Goal: Task Accomplishment & Management: Manage account settings

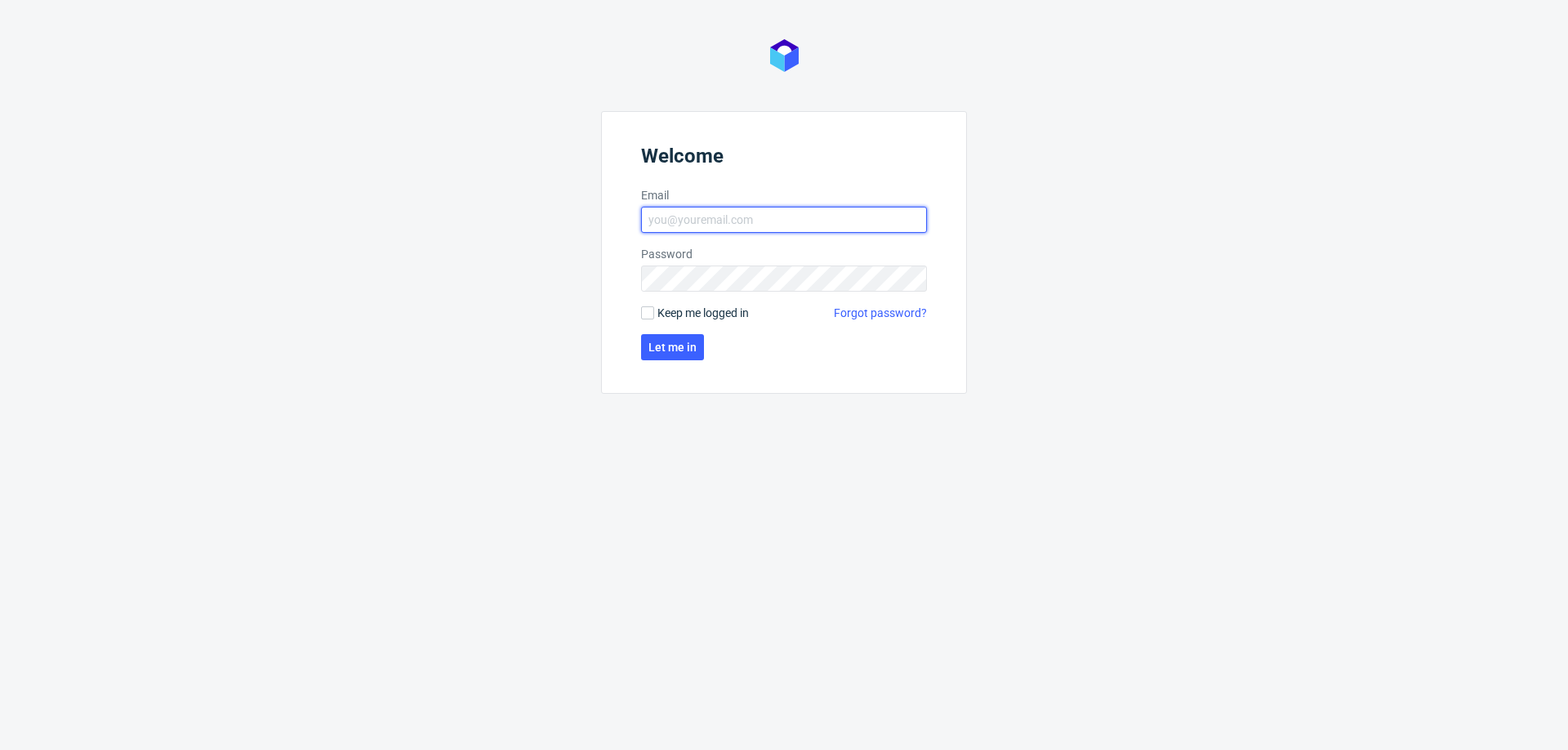
type input "[PERSON_NAME][EMAIL_ADDRESS][PERSON_NAME][DOMAIN_NAME]"
click at [673, 331] on form "Welcome Email mariola.dudek@packhelp.com Password Keep me logged in Forgot pass…" at bounding box center [784, 252] width 366 height 283
click at [667, 353] on button "Let me in" at bounding box center [672, 347] width 63 height 26
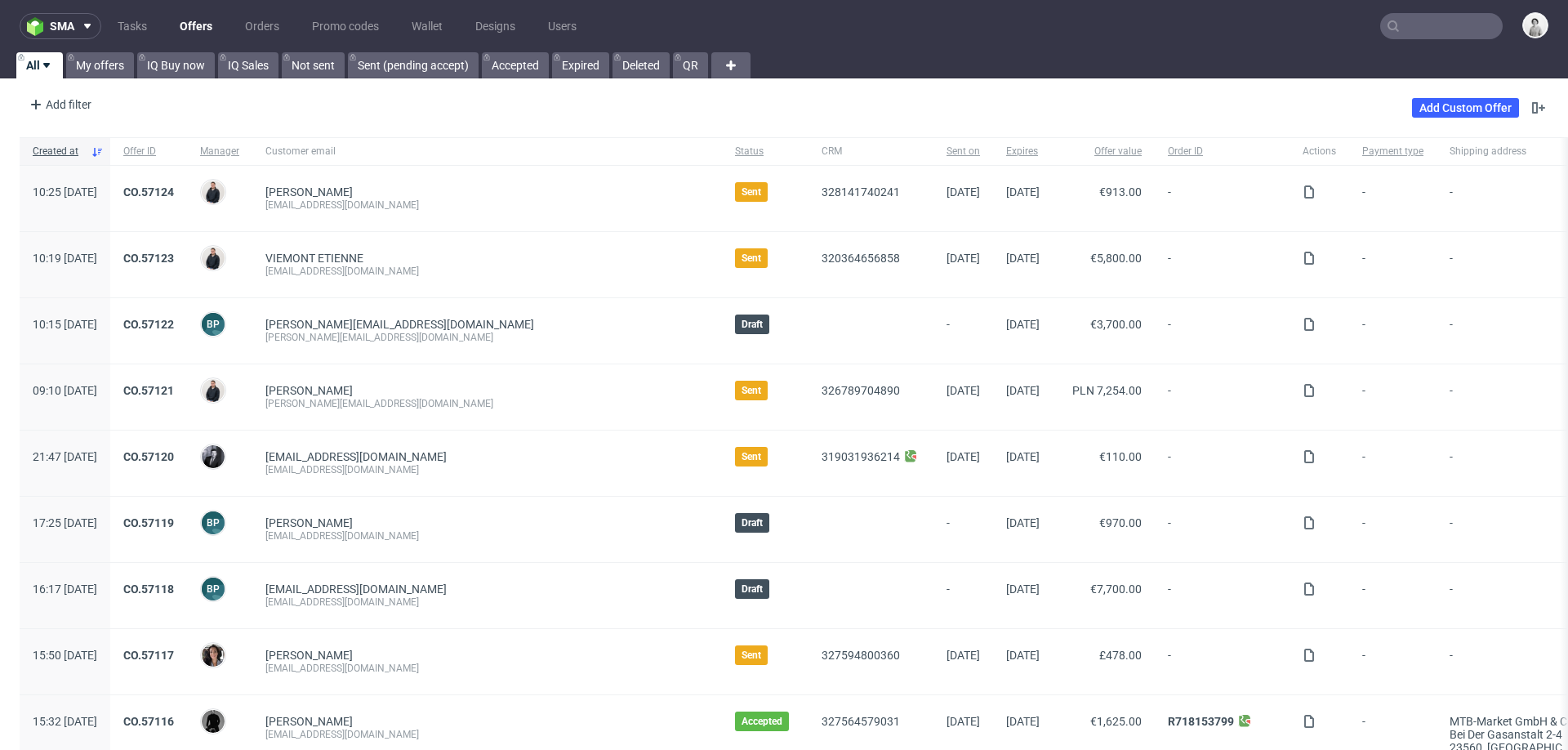
click at [86, 51] on nav "sma Tasks Offers Orders Promo codes Wallet Designs Users" at bounding box center [784, 26] width 1568 height 52
click at [97, 65] on link "My offers" at bounding box center [100, 65] width 68 height 26
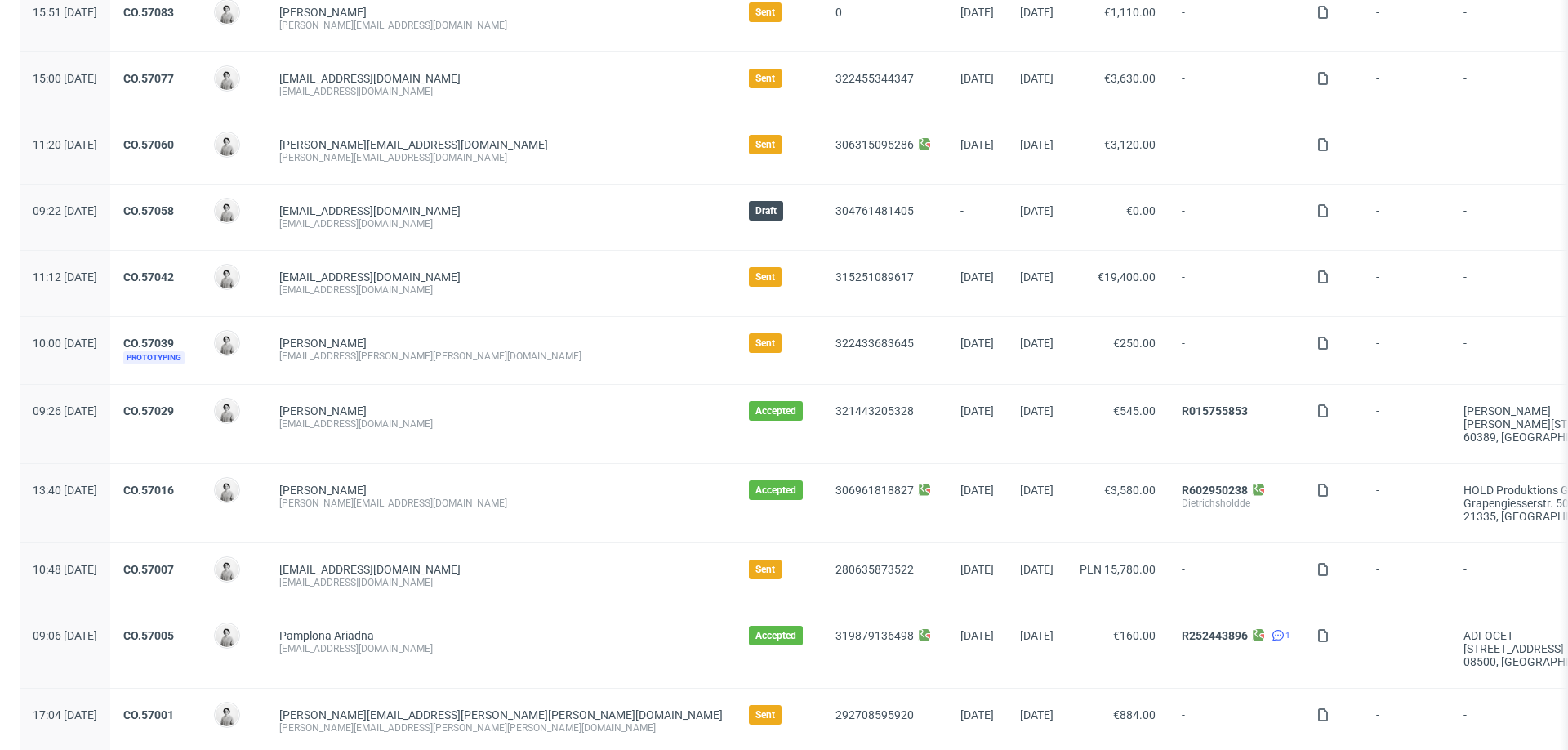
scroll to position [716, 0]
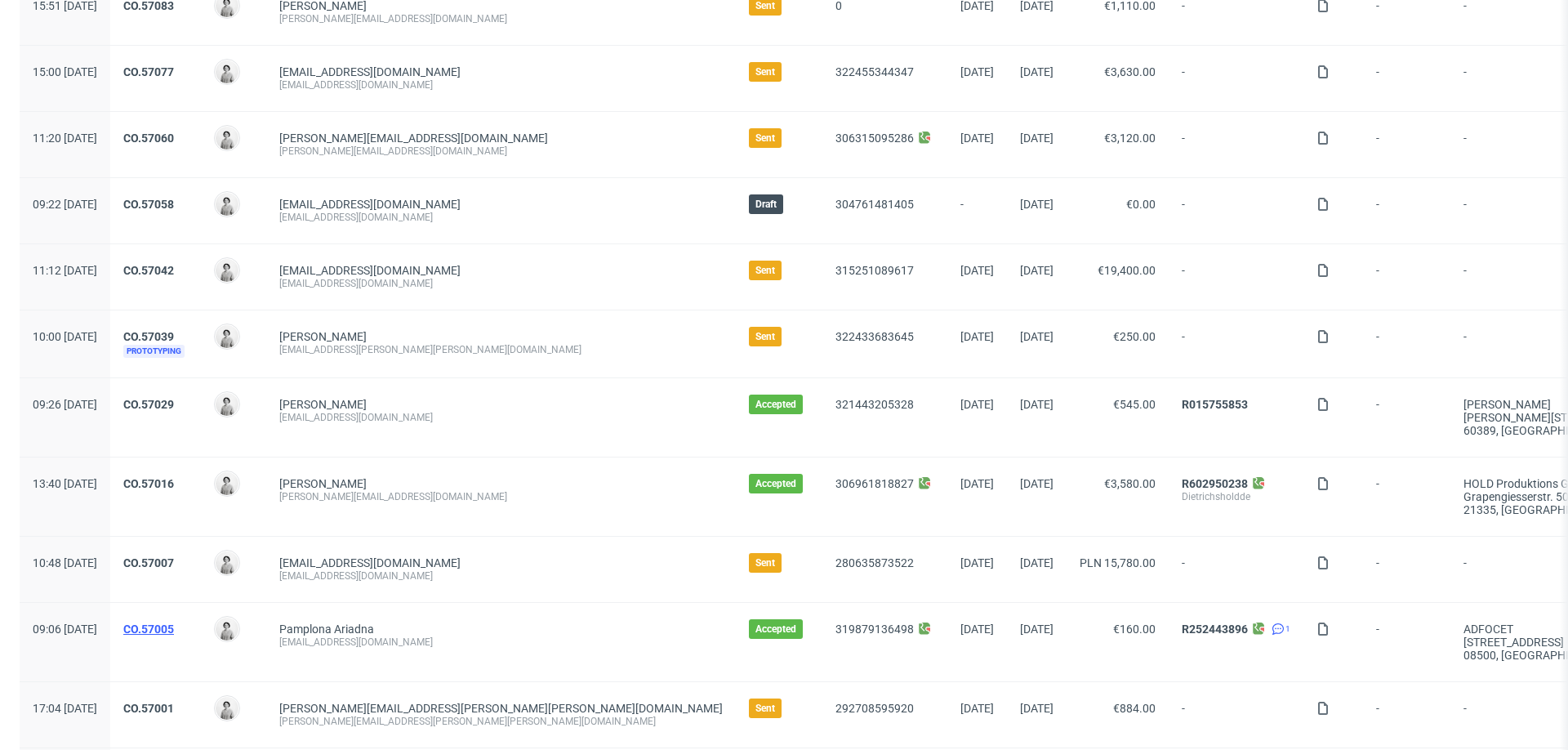
click at [174, 627] on link "CO.57005" at bounding box center [148, 629] width 51 height 13
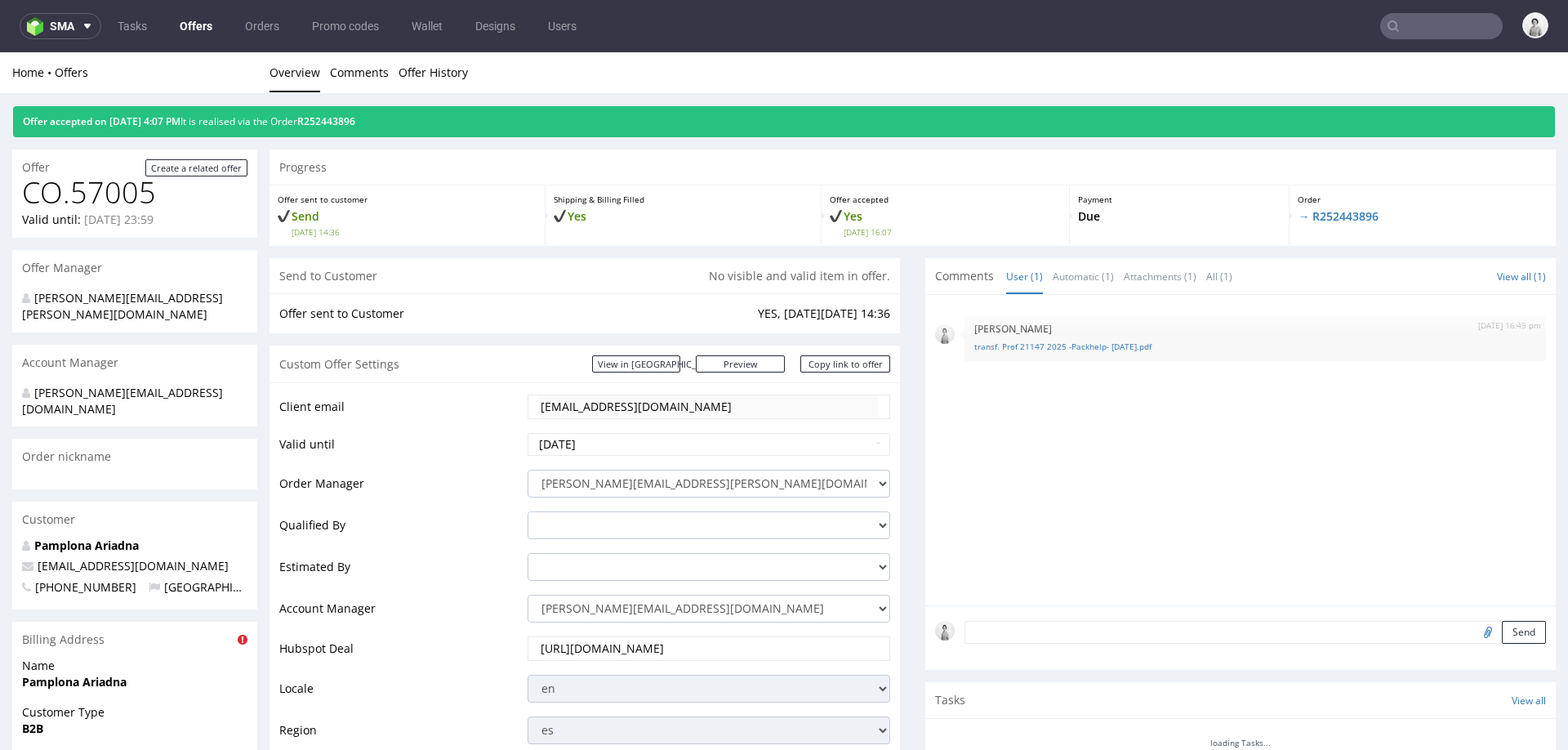
scroll to position [118, 0]
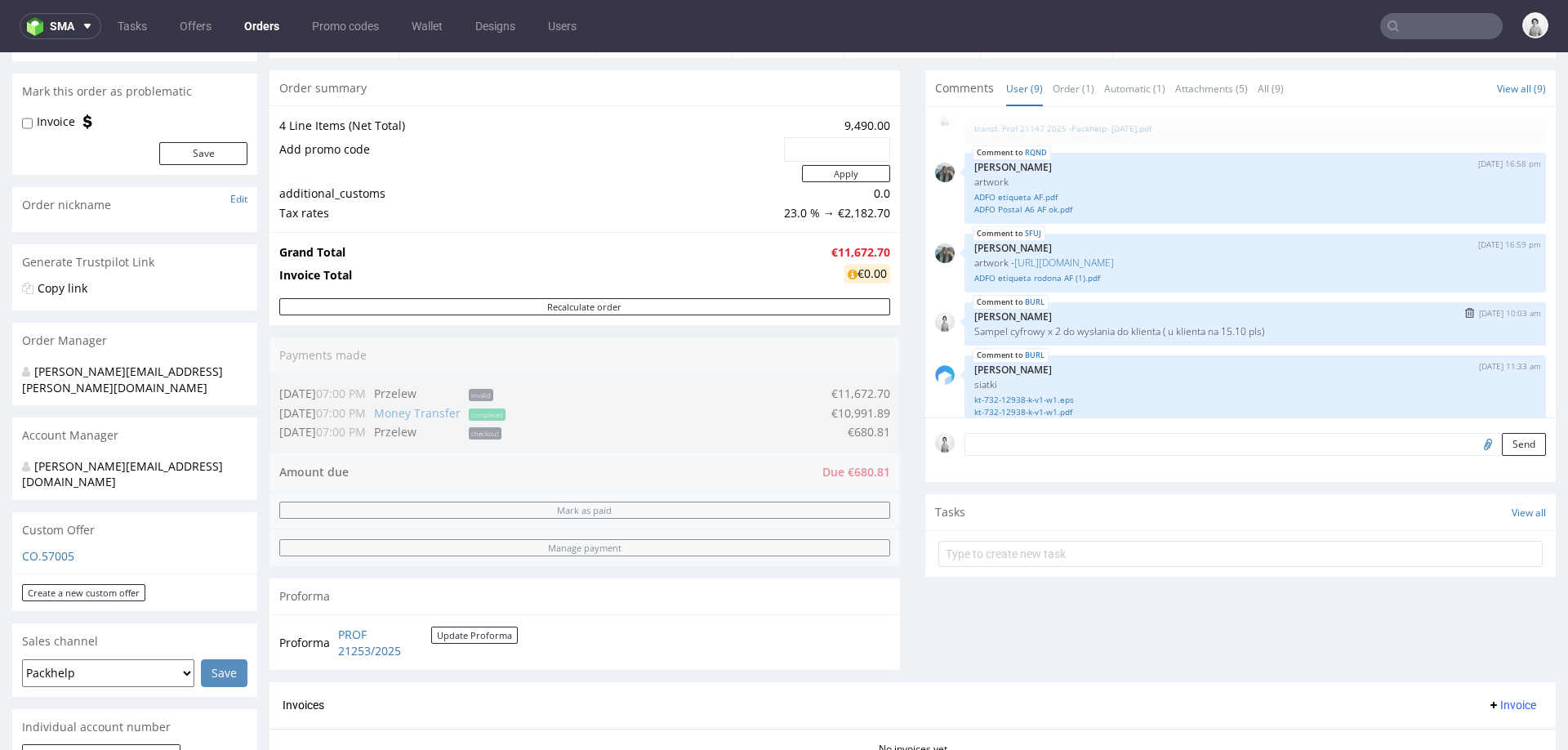
scroll to position [265, 0]
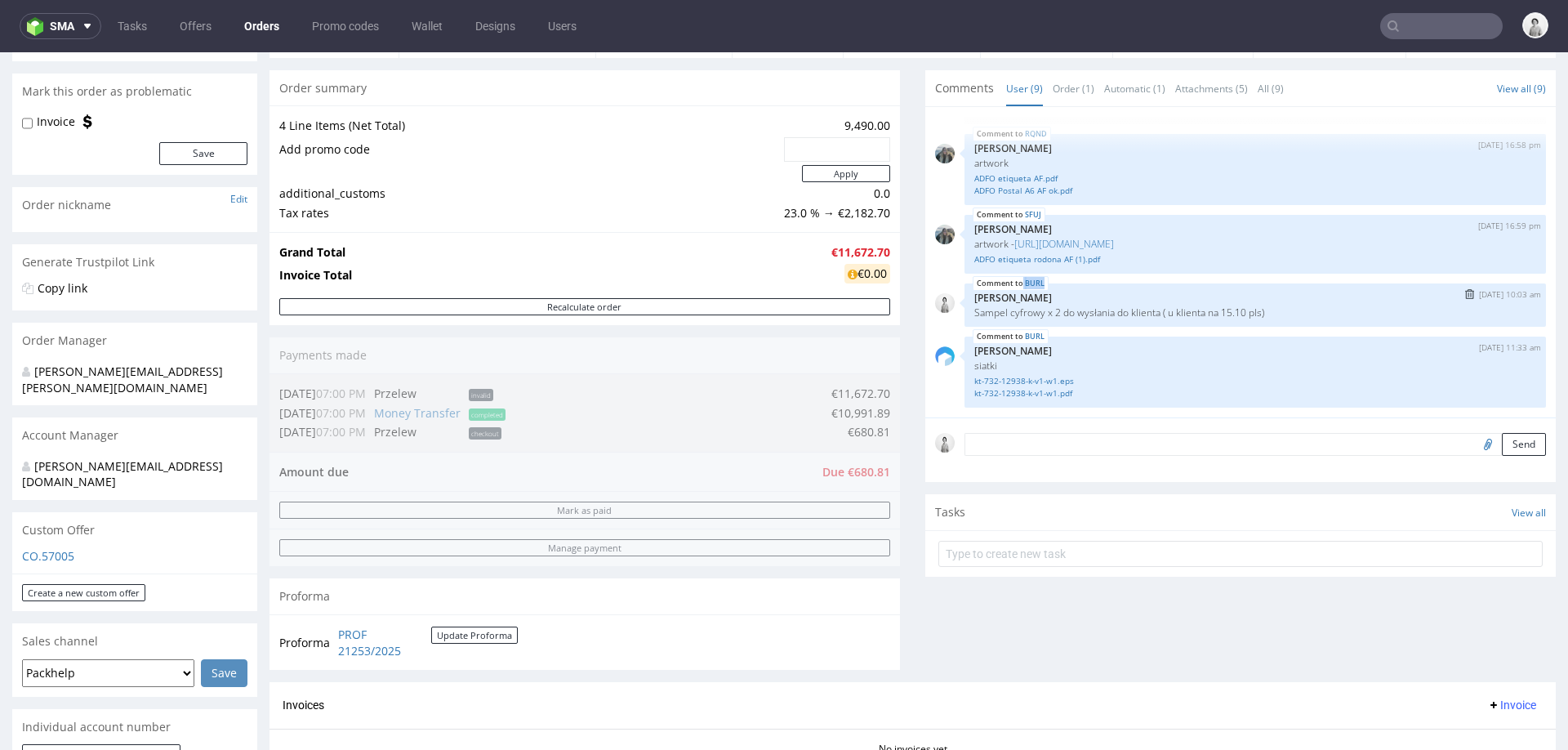
click at [1035, 277] on span "BURL" at bounding box center [1010, 283] width 76 height 15
copy span "BURL"
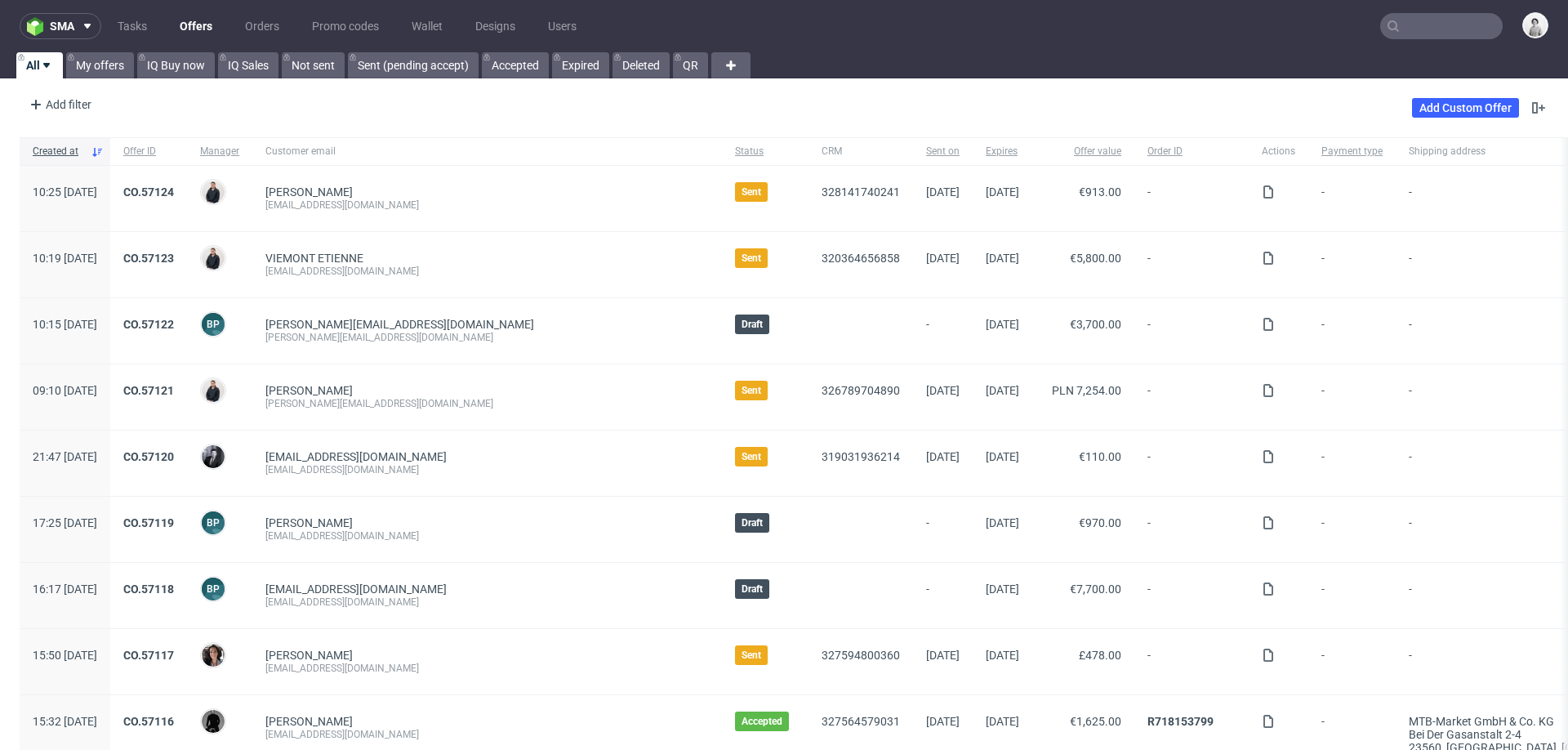
click at [1401, 30] on input "text" at bounding box center [1440, 26] width 122 height 26
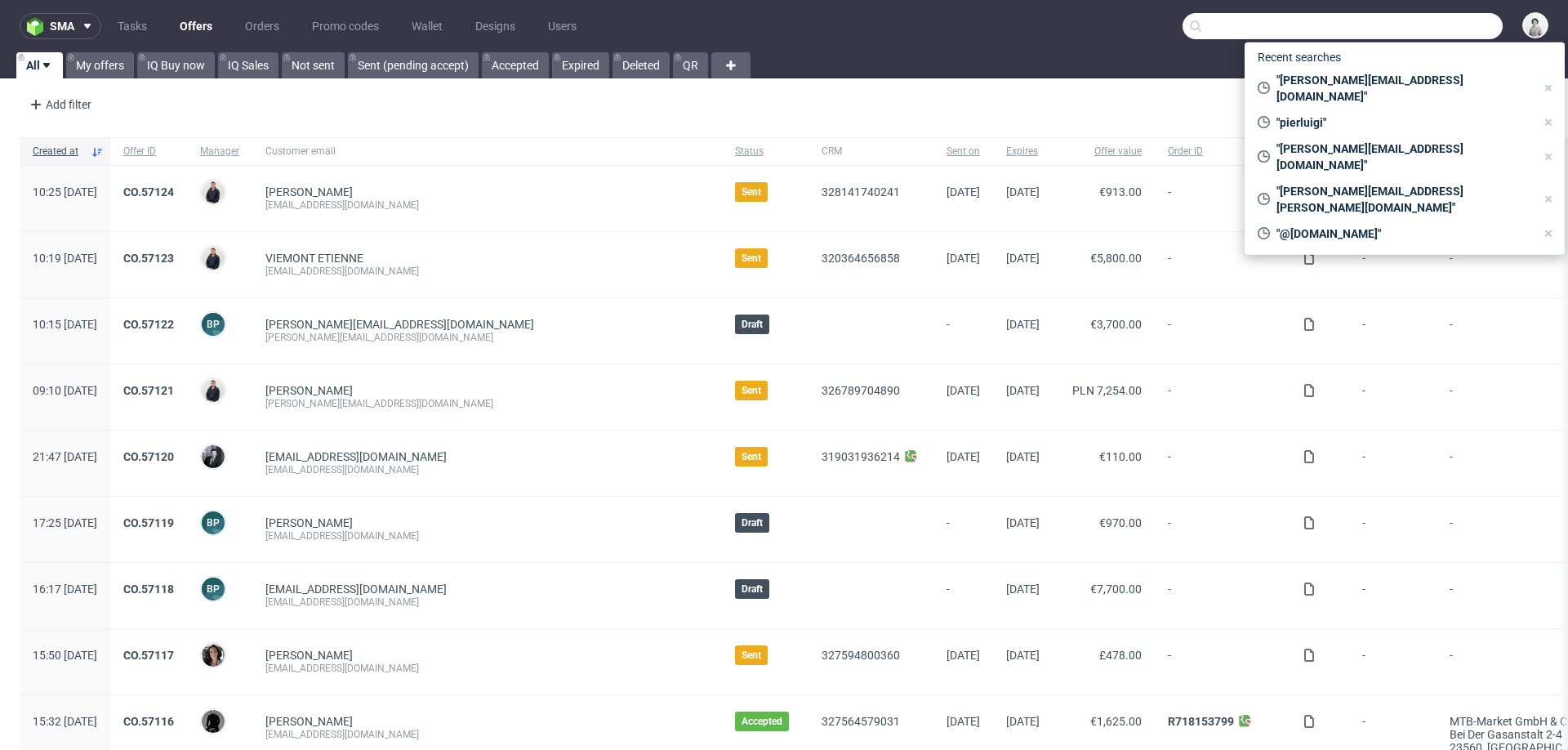
paste input "soraya@fora-gin.com"
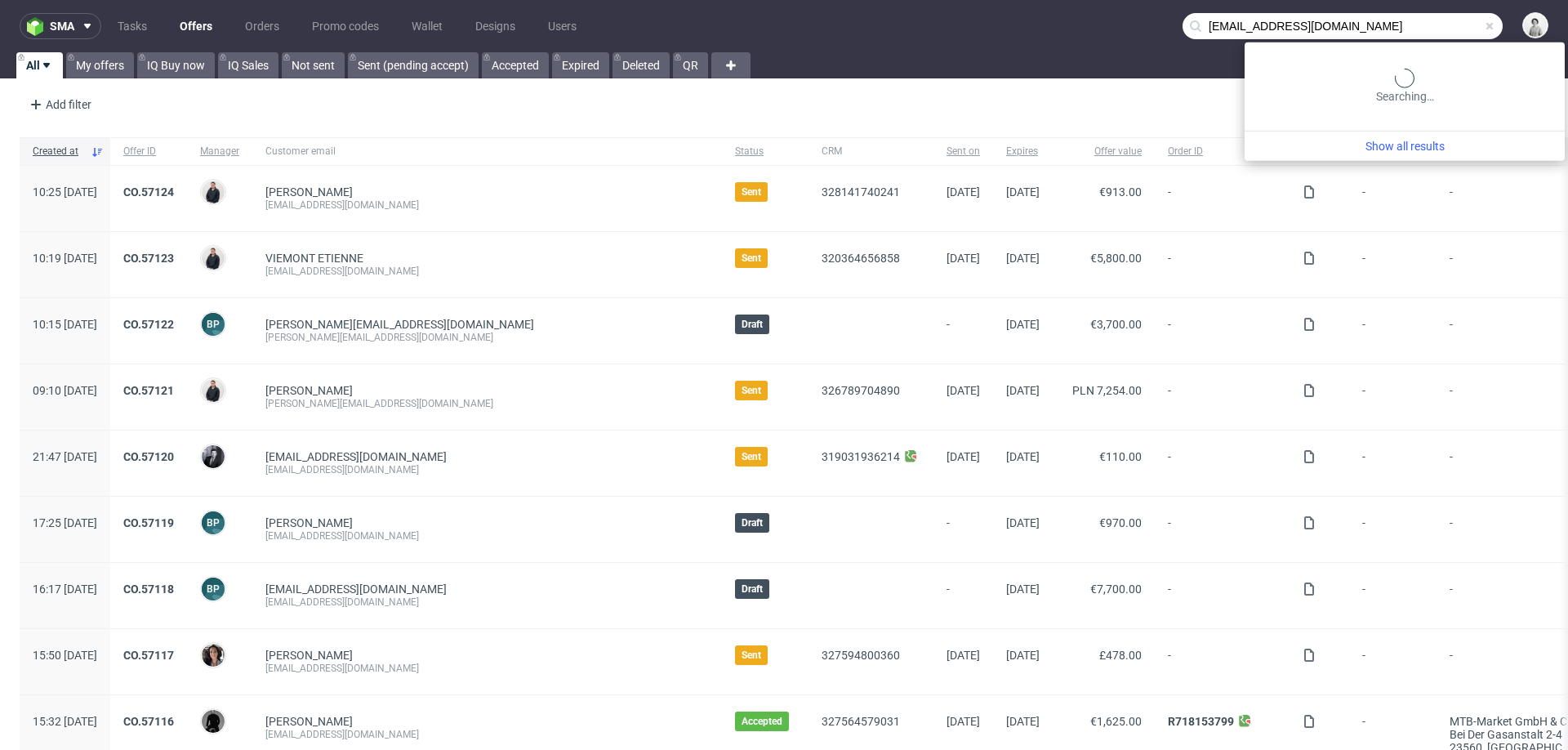
type input "soraya@fora-gin.com"
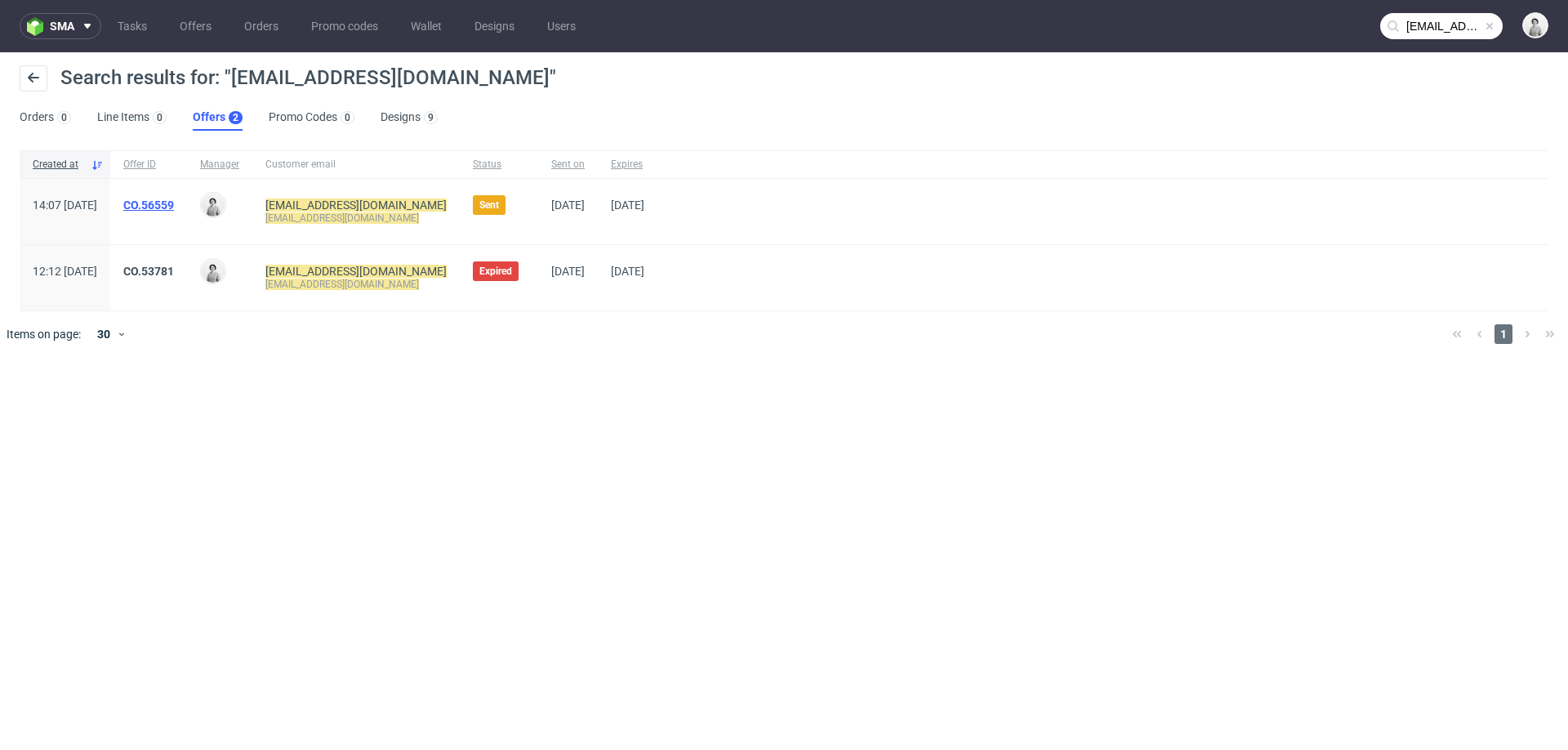
click at [174, 204] on link "CO.56559" at bounding box center [148, 205] width 51 height 13
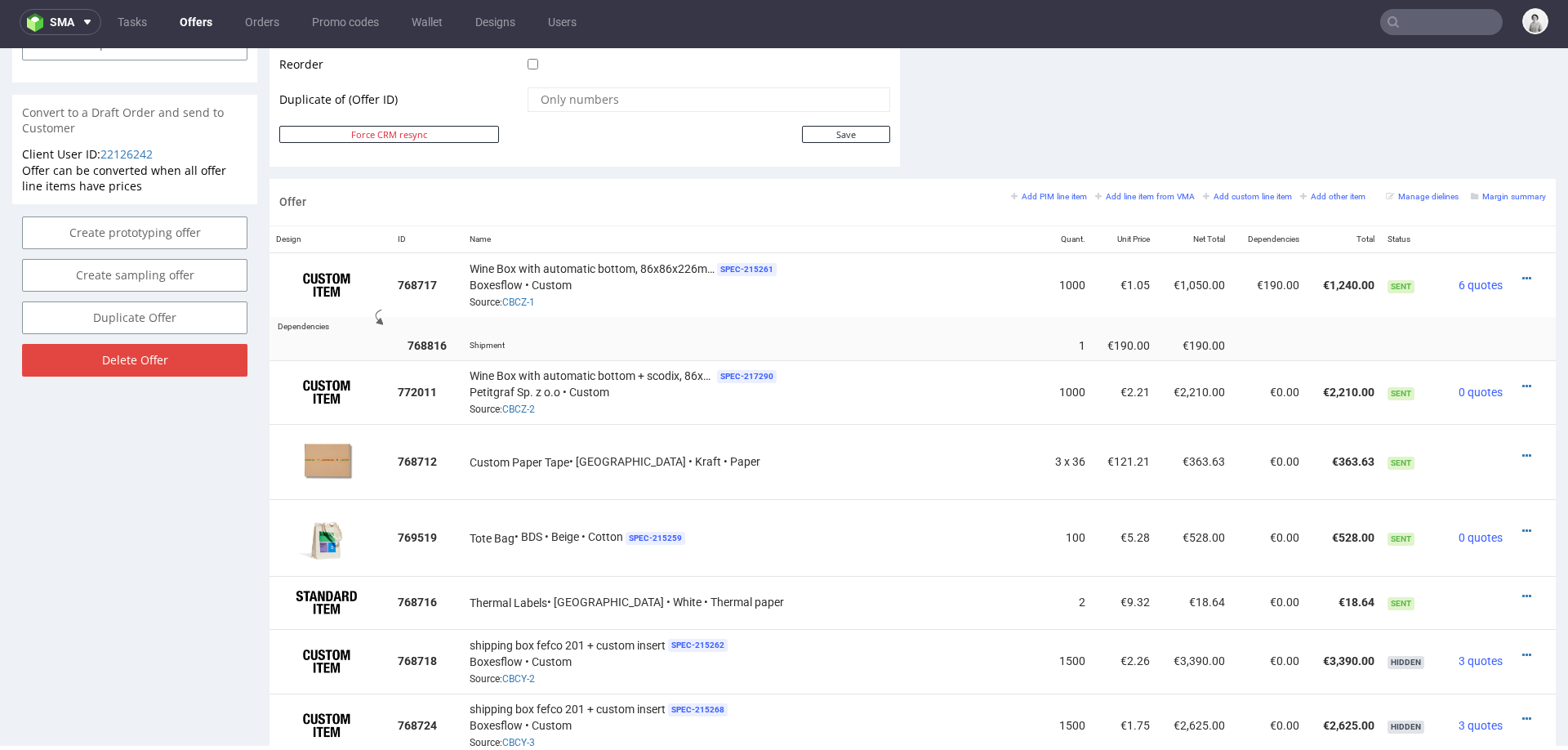
scroll to position [848, 0]
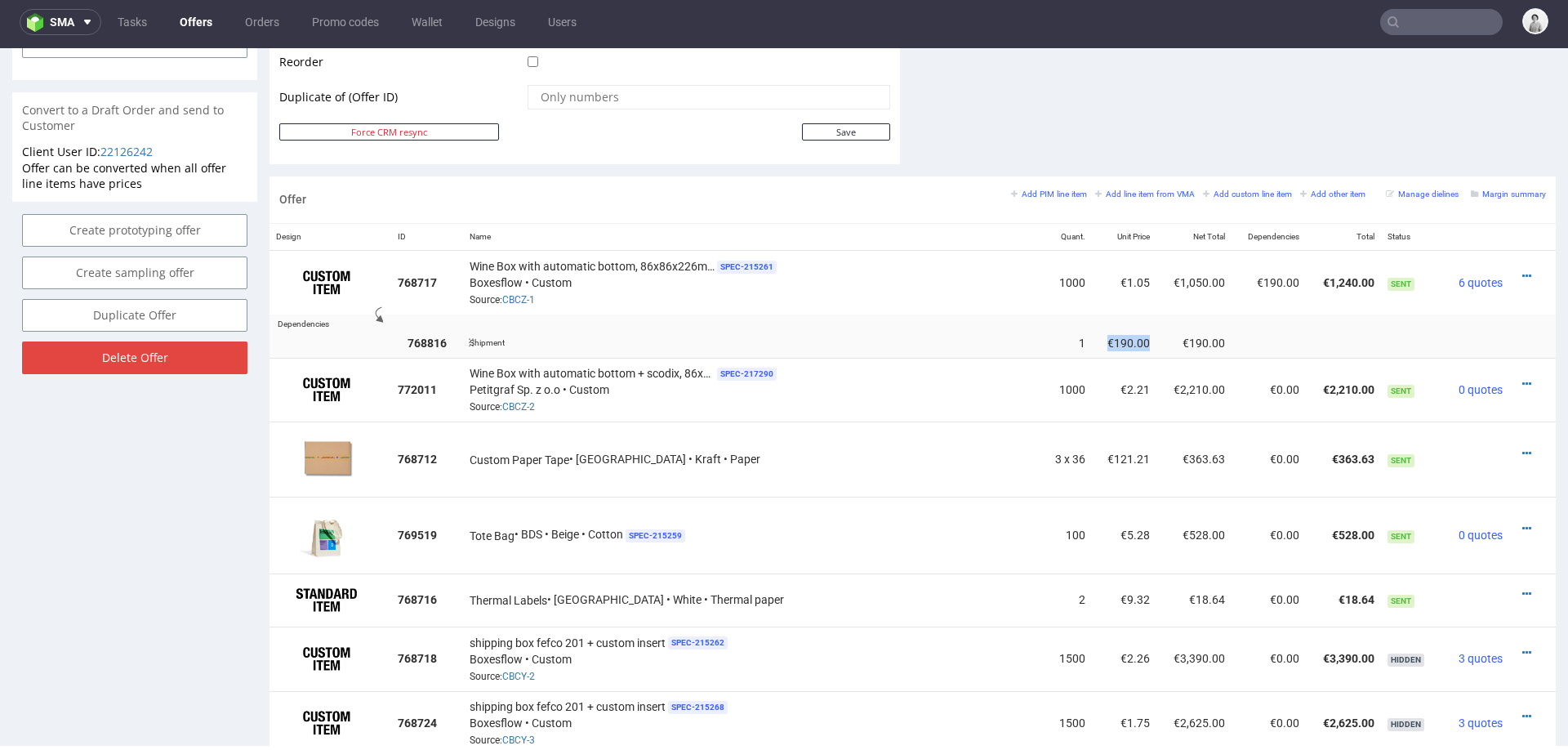
drag, startPoint x: 1037, startPoint y: 337, endPoint x: 1080, endPoint y: 337, distance: 43.0
click at [1092, 337] on td "€190.00" at bounding box center [1124, 342] width 64 height 30
click at [1522, 377] on link at bounding box center [1527, 384] width 9 height 13
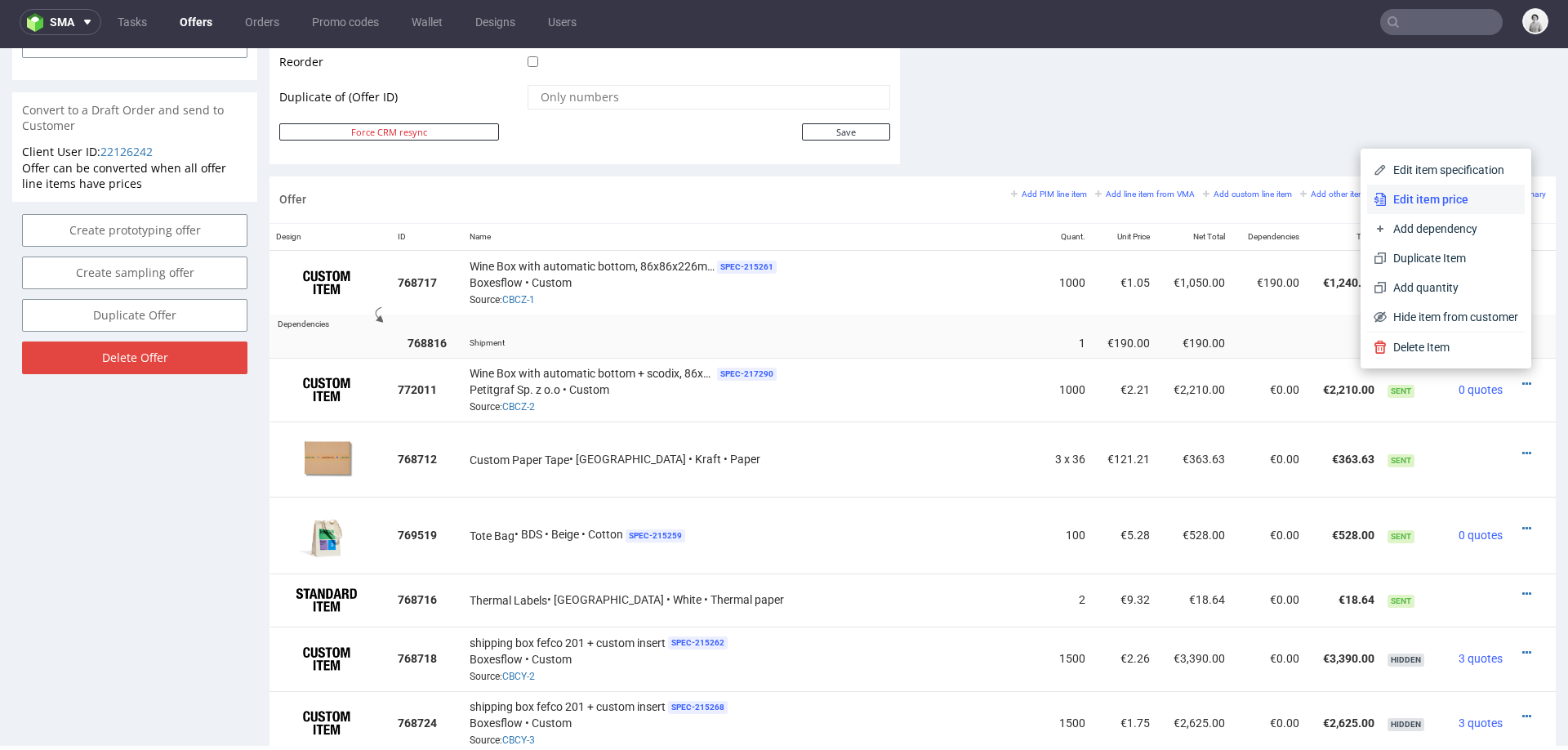
click at [1430, 199] on span "Edit item price" at bounding box center [1451, 200] width 132 height 17
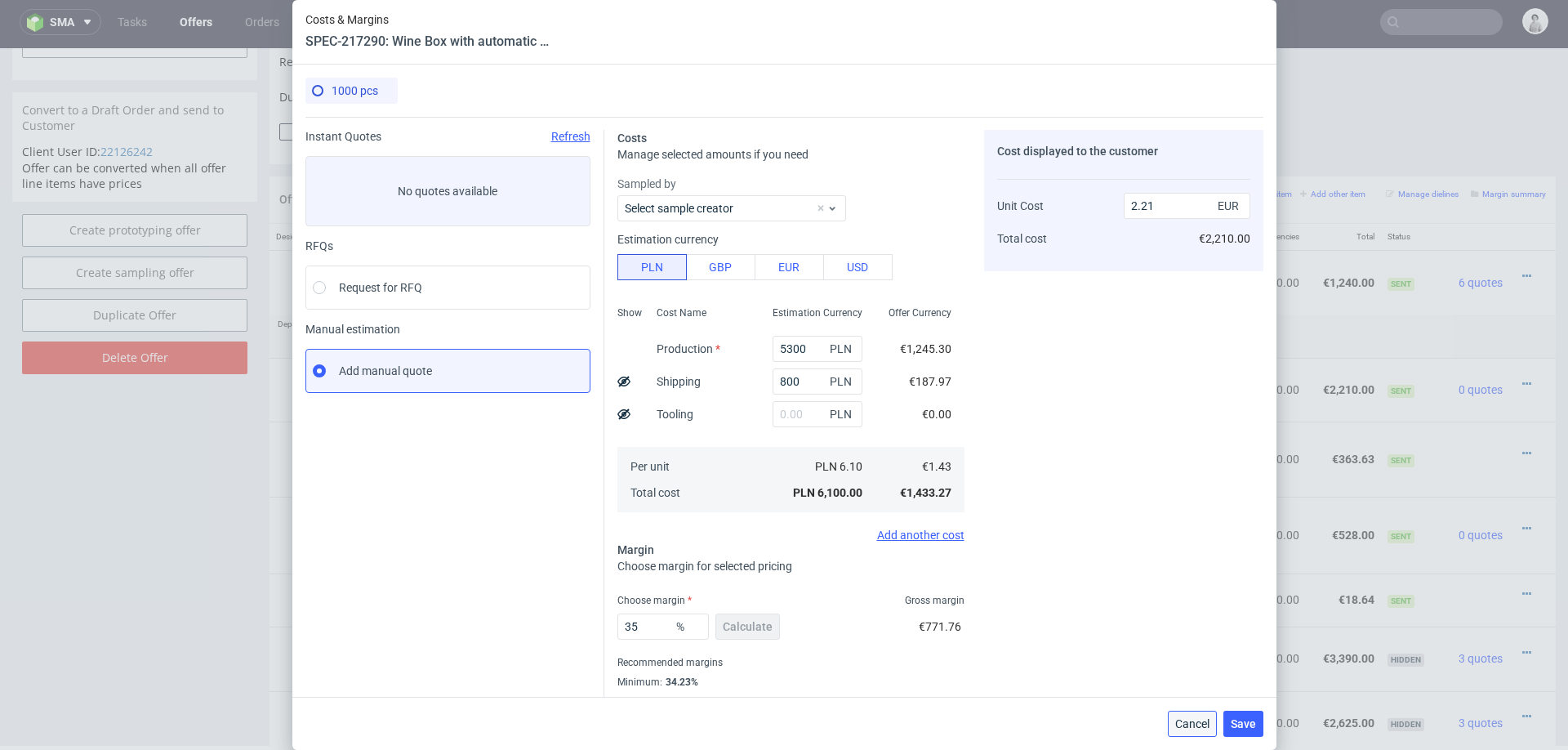
click at [1190, 724] on span "Cancel" at bounding box center [1192, 723] width 34 height 11
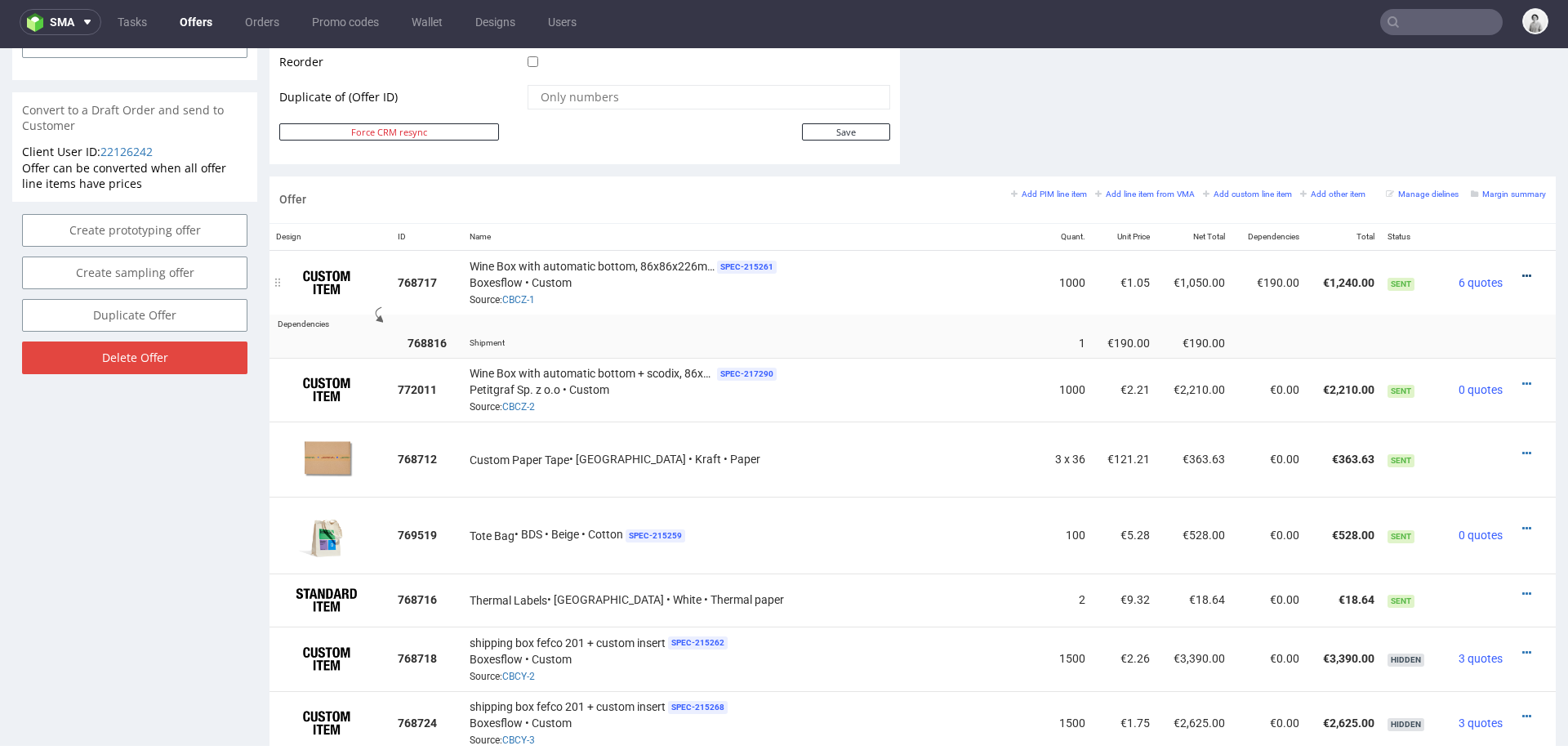
click at [1522, 271] on icon at bounding box center [1527, 276] width 9 height 11
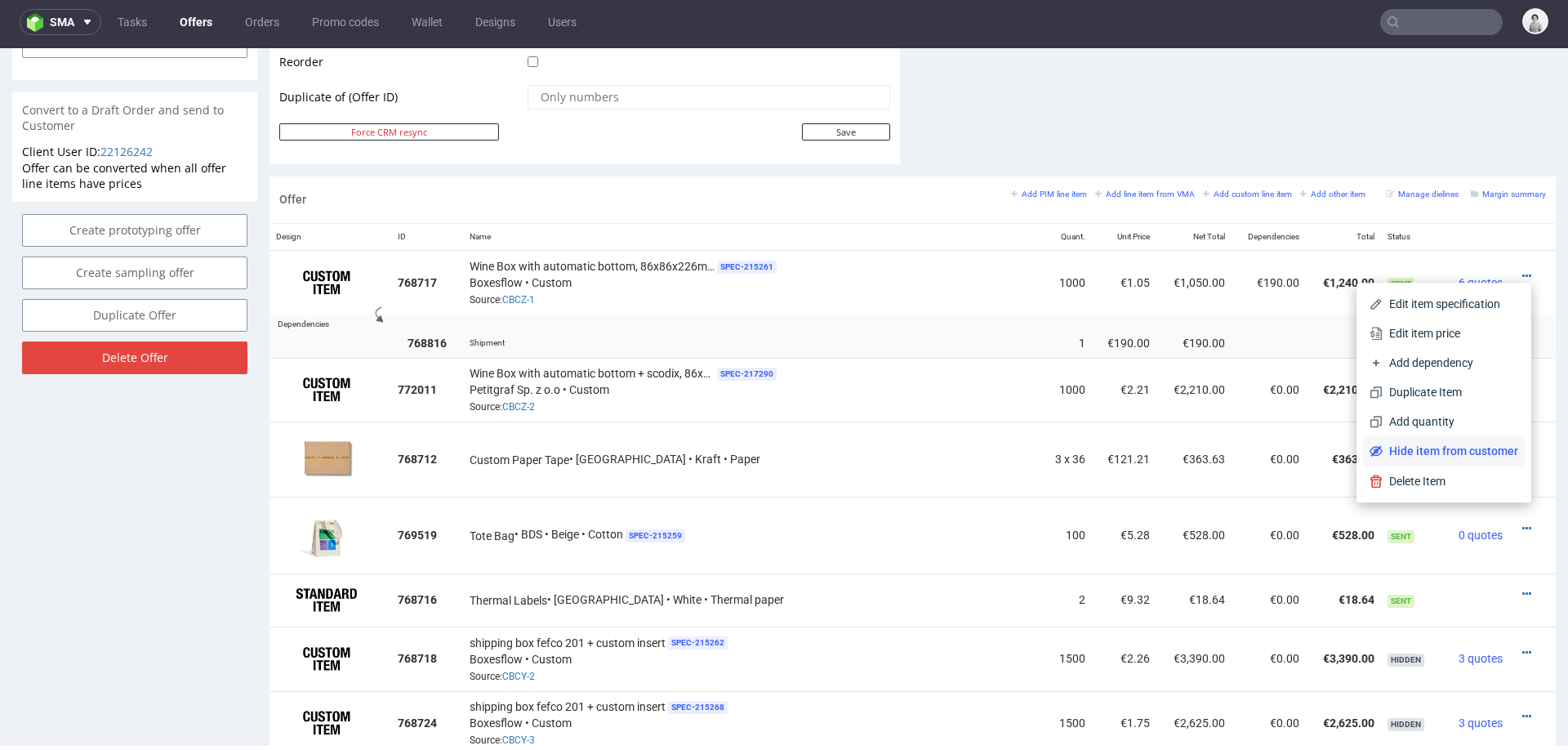
click at [1423, 450] on span "Hide item from customer" at bounding box center [1449, 451] width 135 height 17
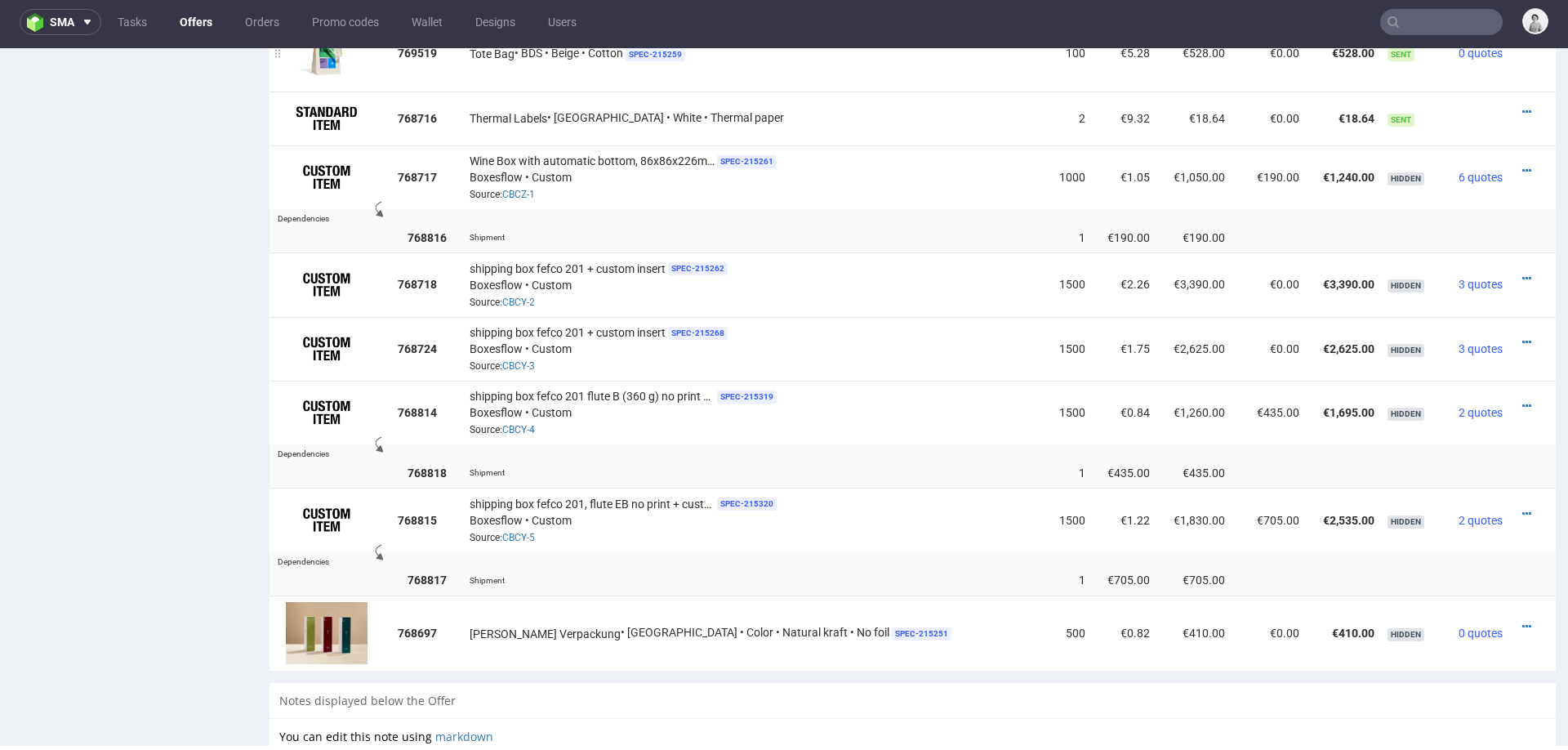
scroll to position [1076, 0]
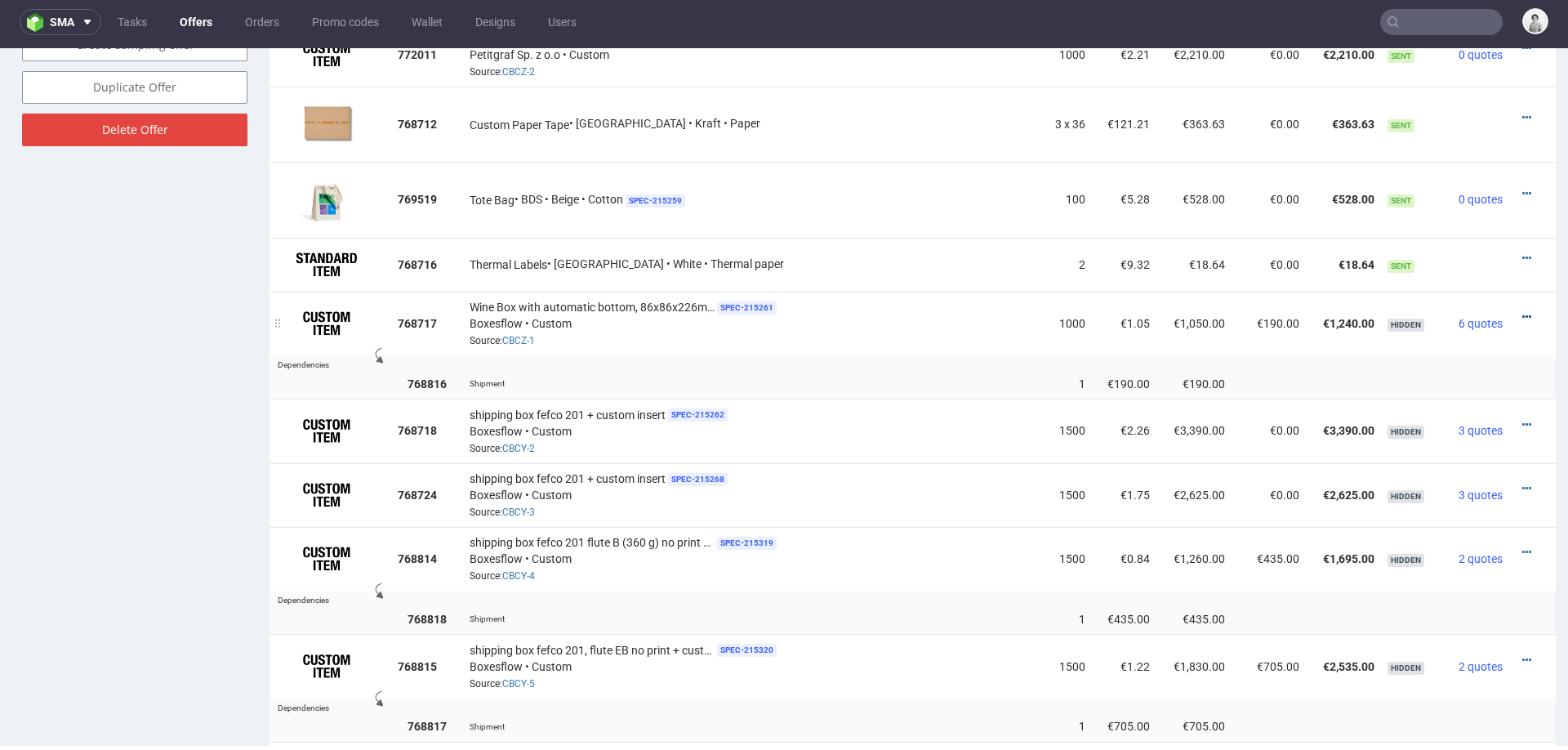
click at [1522, 310] on link at bounding box center [1527, 317] width 9 height 13
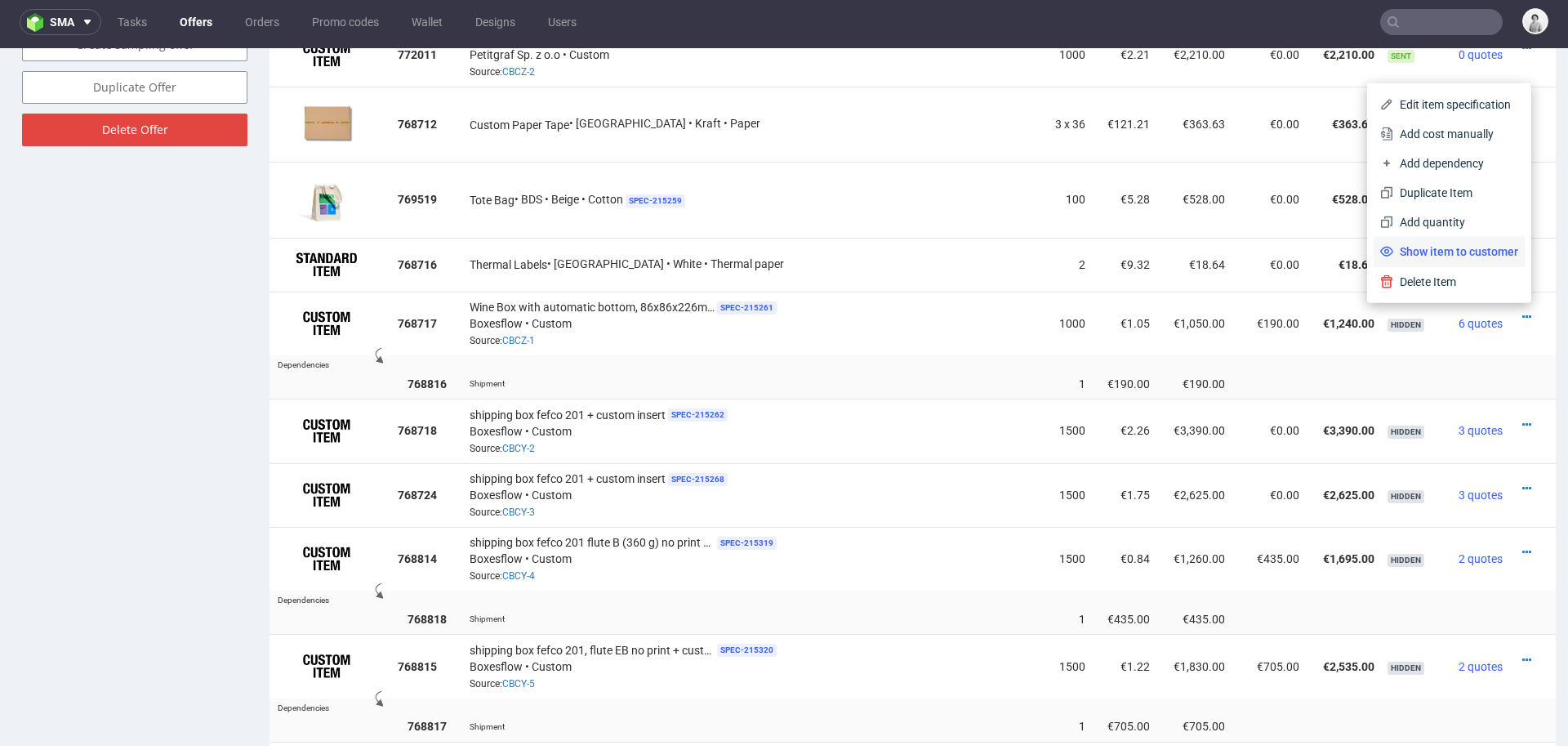
click at [1459, 251] on span "Show item to customer" at bounding box center [1456, 252] width 125 height 17
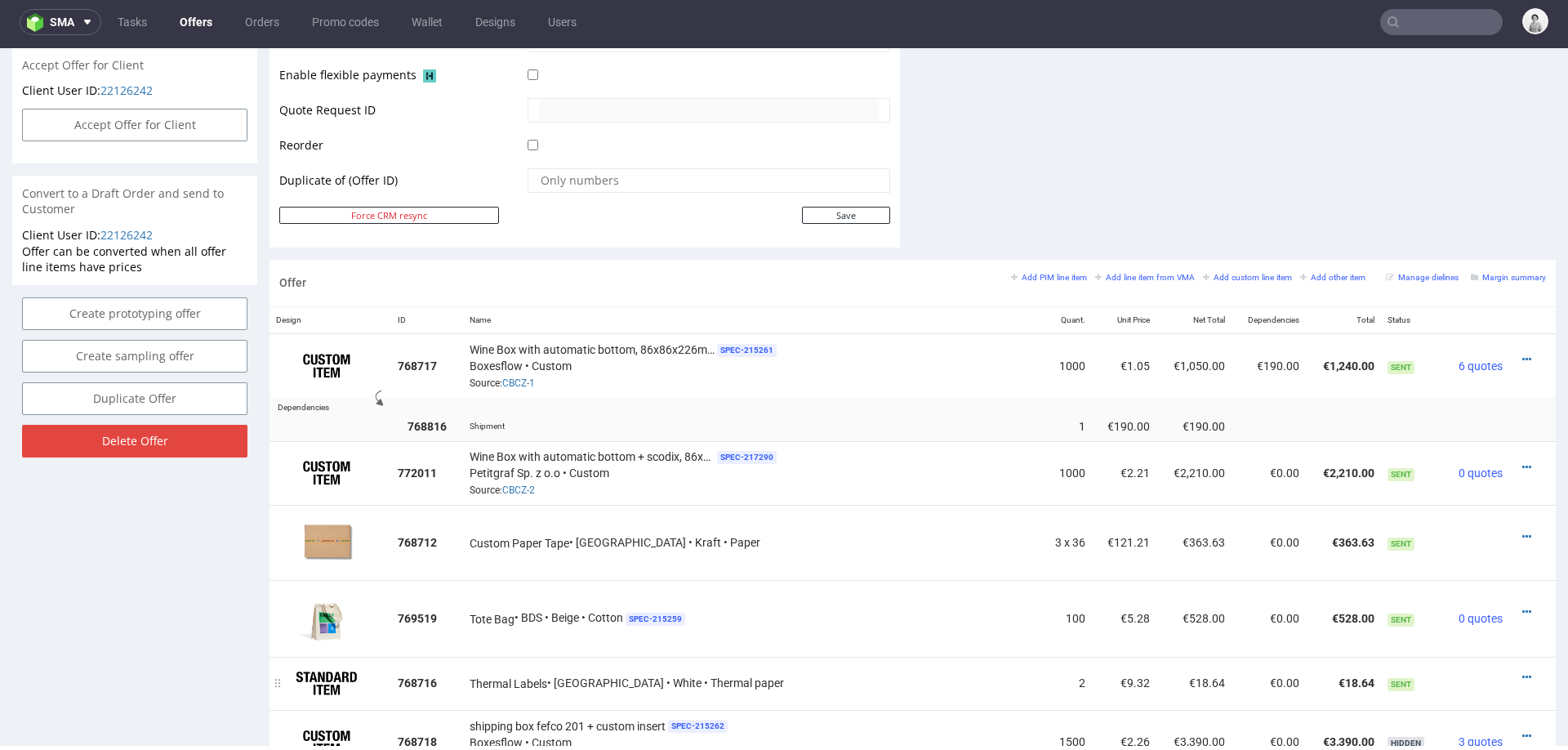
scroll to position [757, 0]
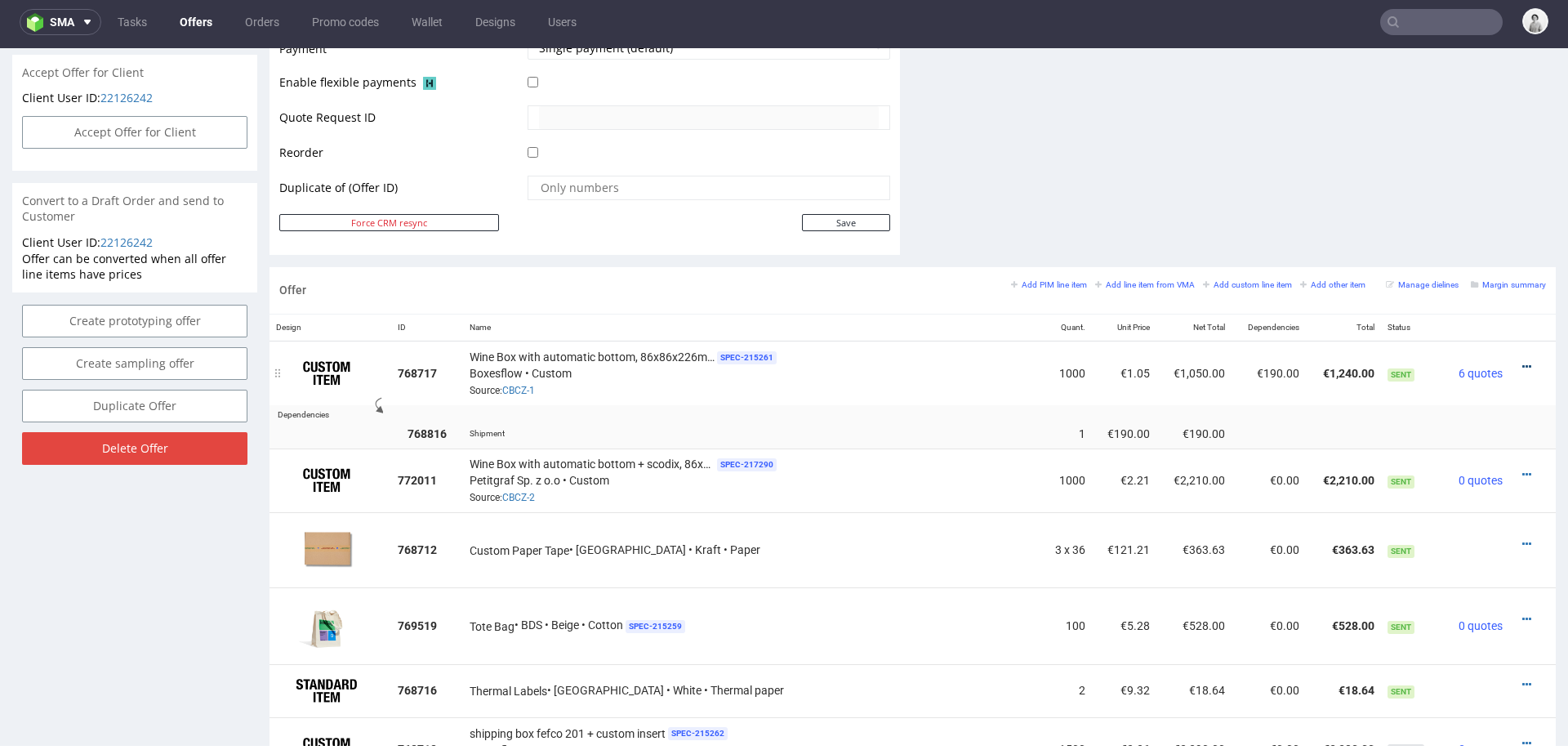
click at [1522, 361] on icon at bounding box center [1527, 366] width 9 height 11
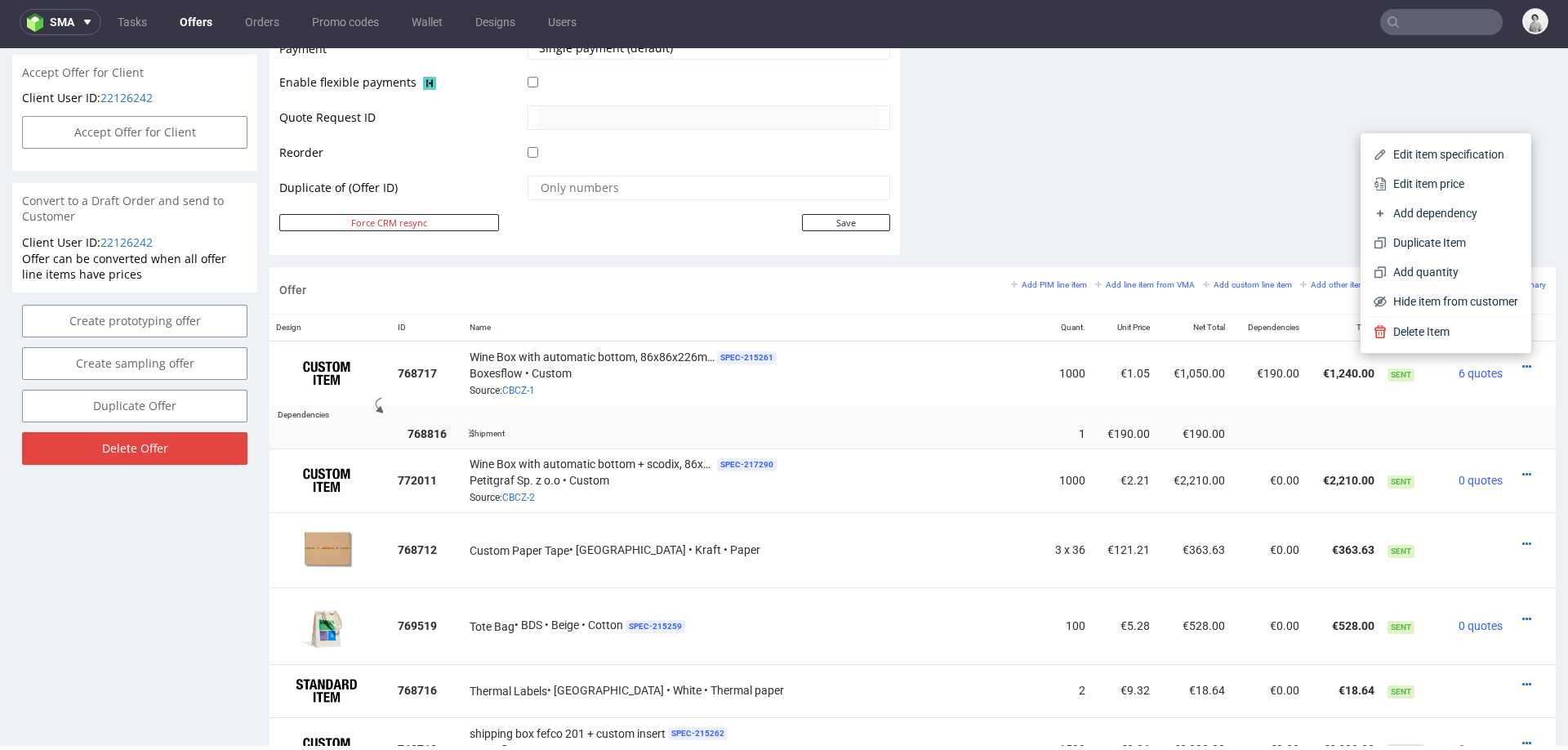
click at [1243, 419] on td at bounding box center [1269, 433] width 75 height 30
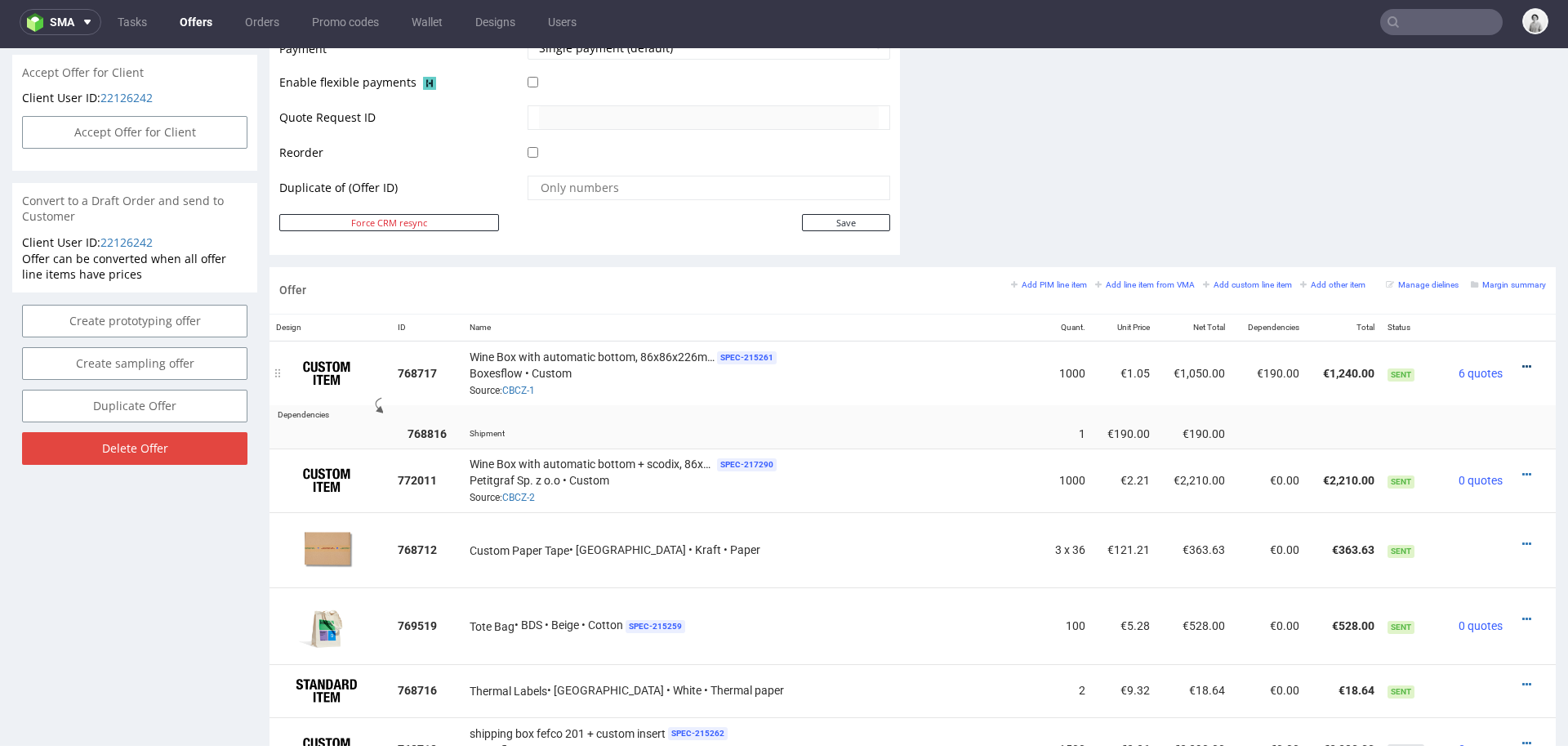
click at [1522, 361] on link at bounding box center [1527, 367] width 9 height 13
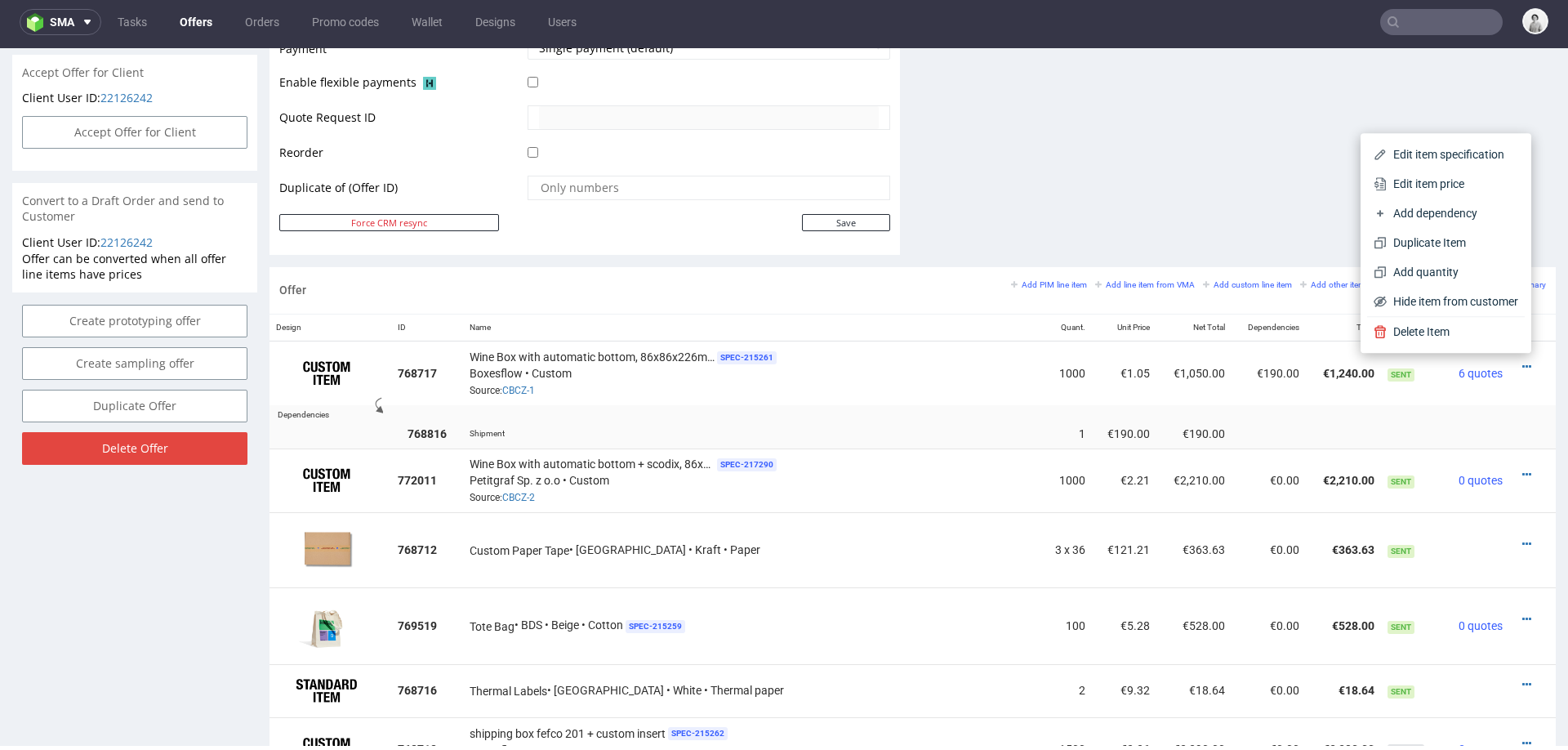
click at [1295, 413] on td at bounding box center [973, 411] width 1164 height 13
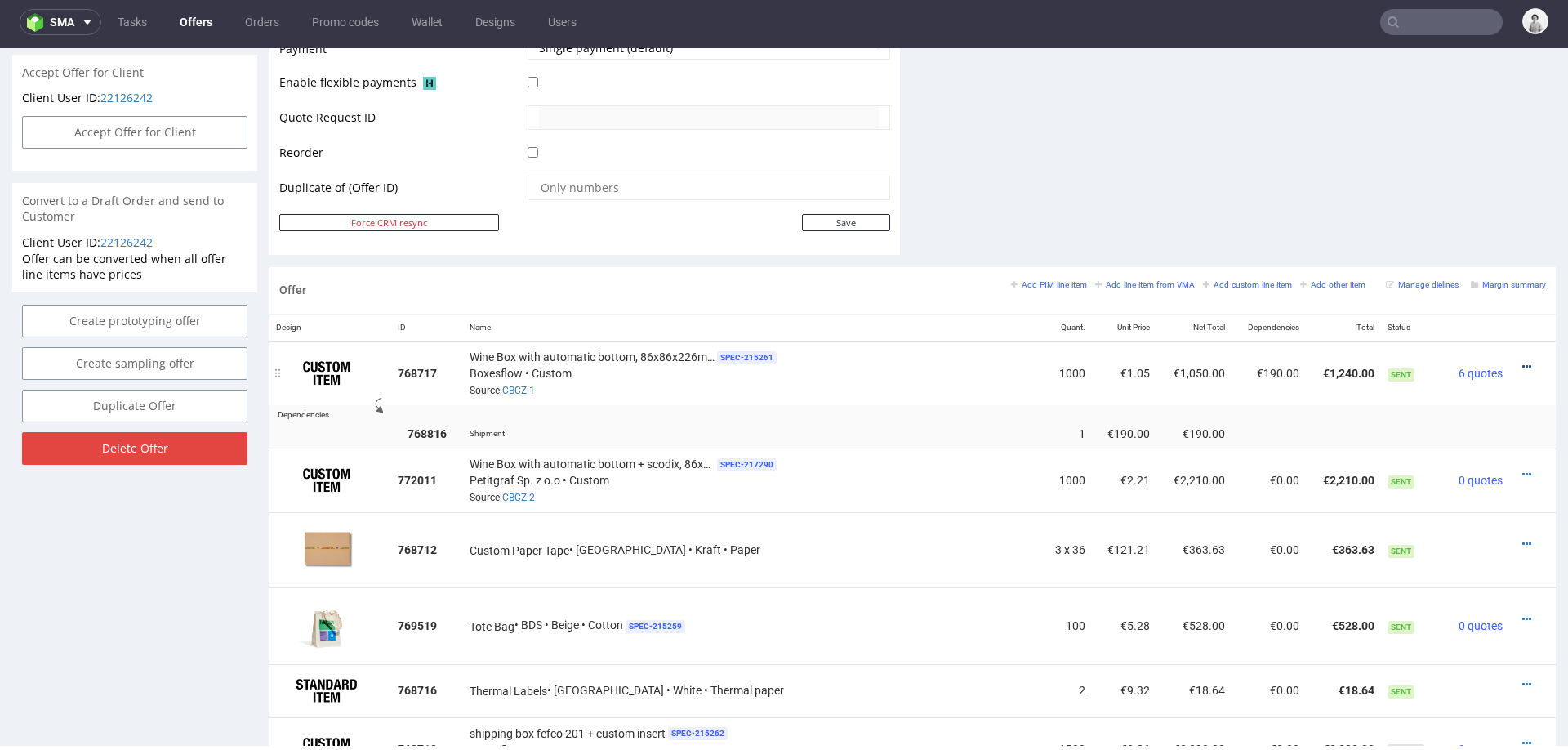
click at [1522, 361] on icon at bounding box center [1527, 366] width 9 height 11
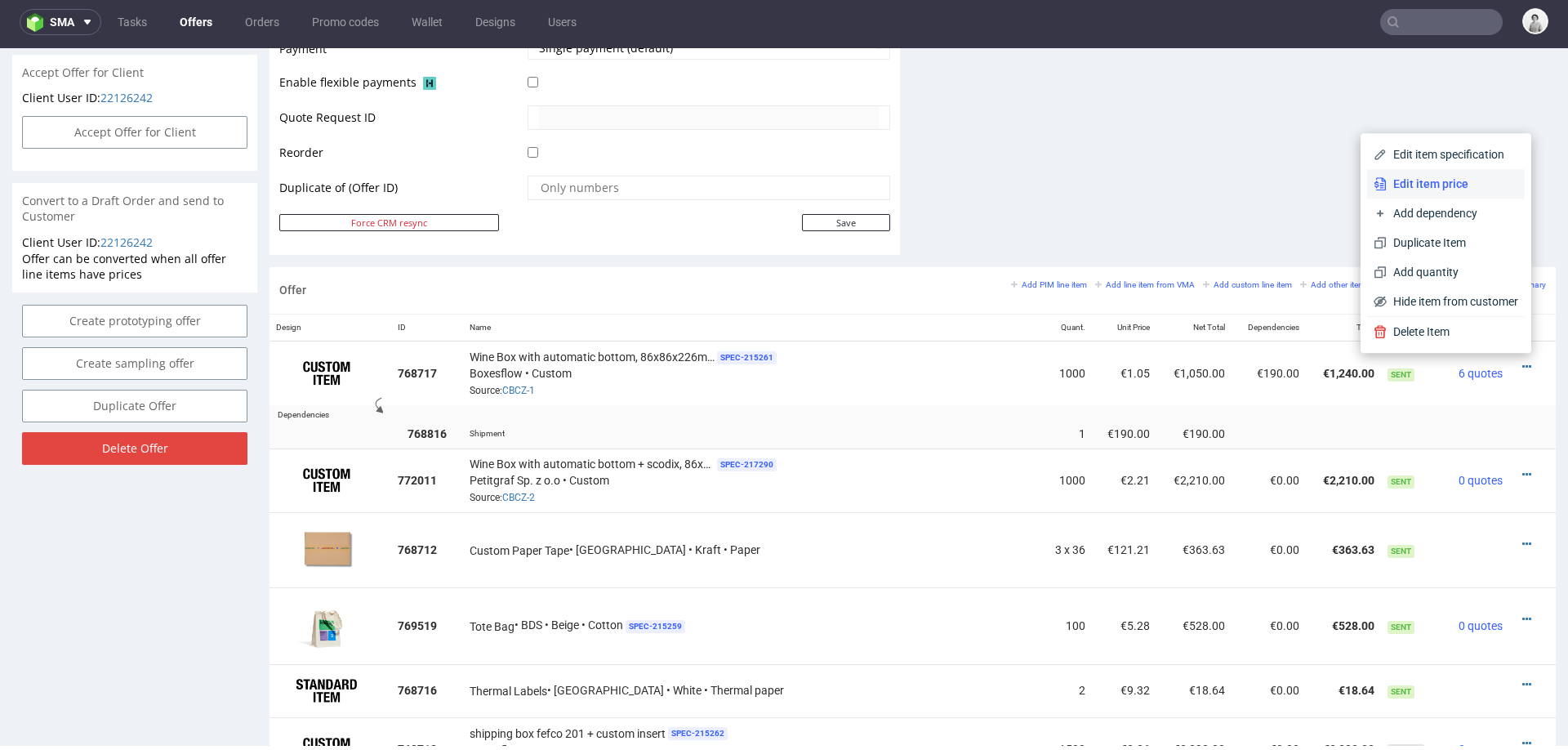
click at [1448, 187] on span "Edit item price" at bounding box center [1451, 184] width 132 height 17
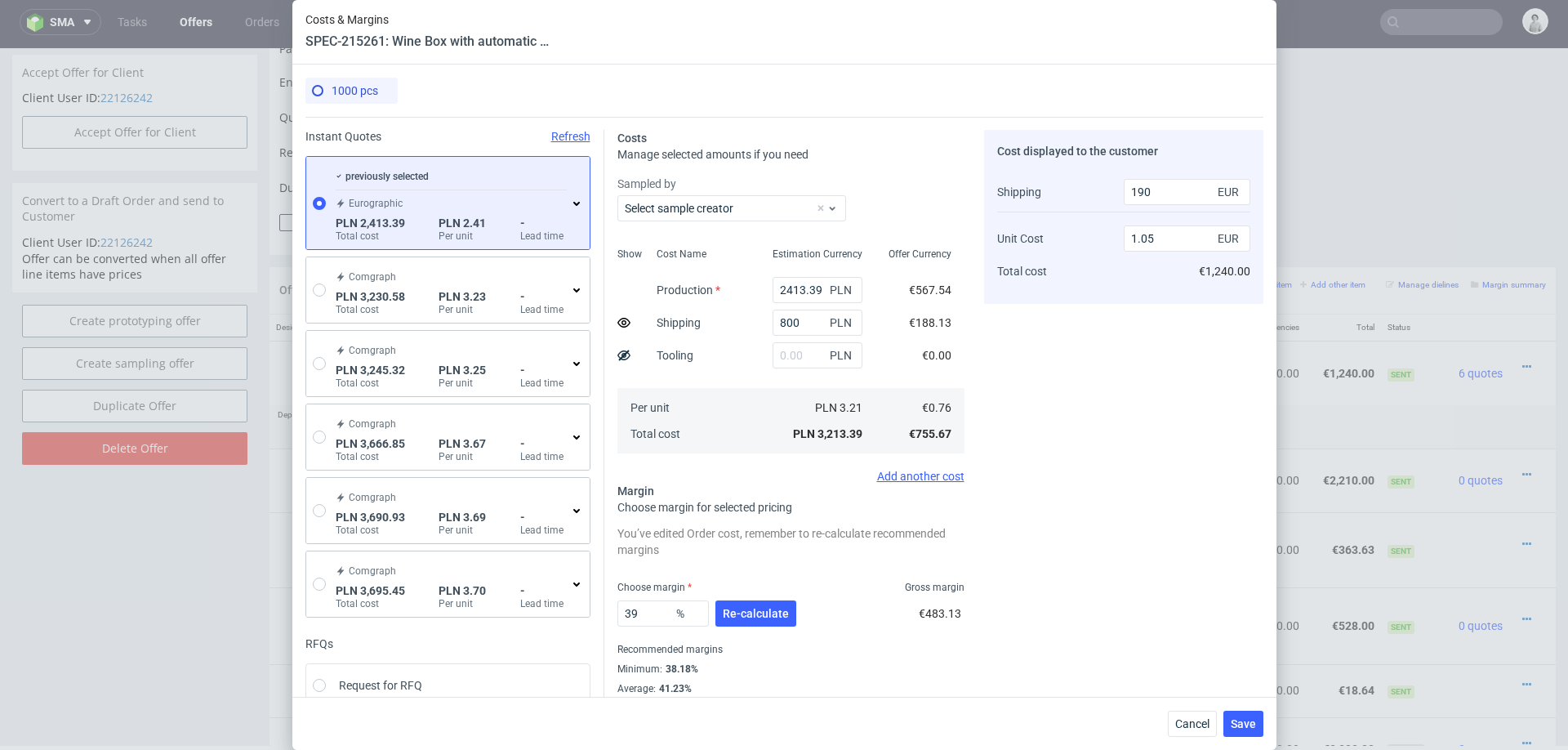
click at [626, 318] on use at bounding box center [624, 322] width 13 height 10
type input "1.24"
click at [1189, 721] on span "Cancel" at bounding box center [1192, 723] width 34 height 11
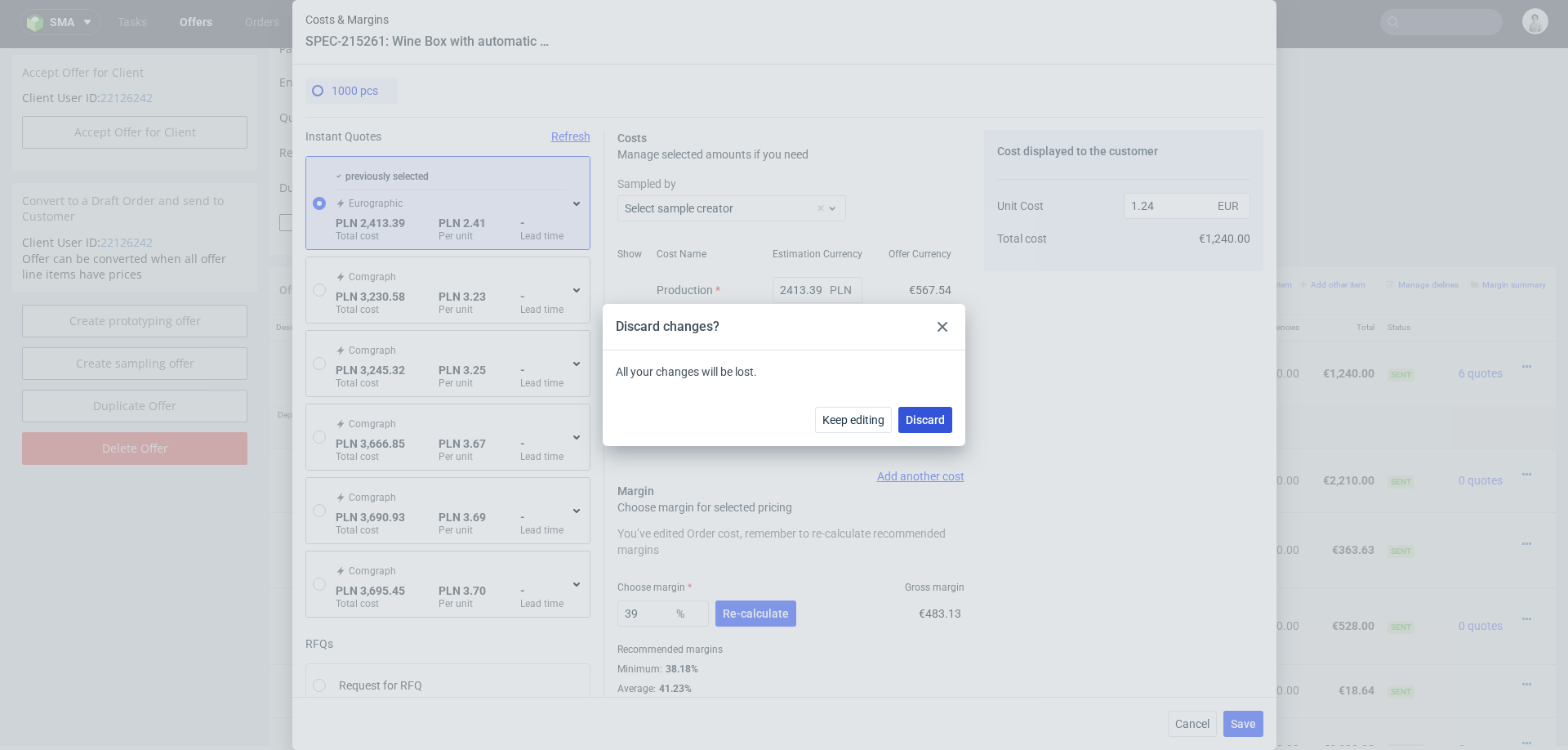
click at [930, 420] on span "Discard" at bounding box center [925, 420] width 40 height 11
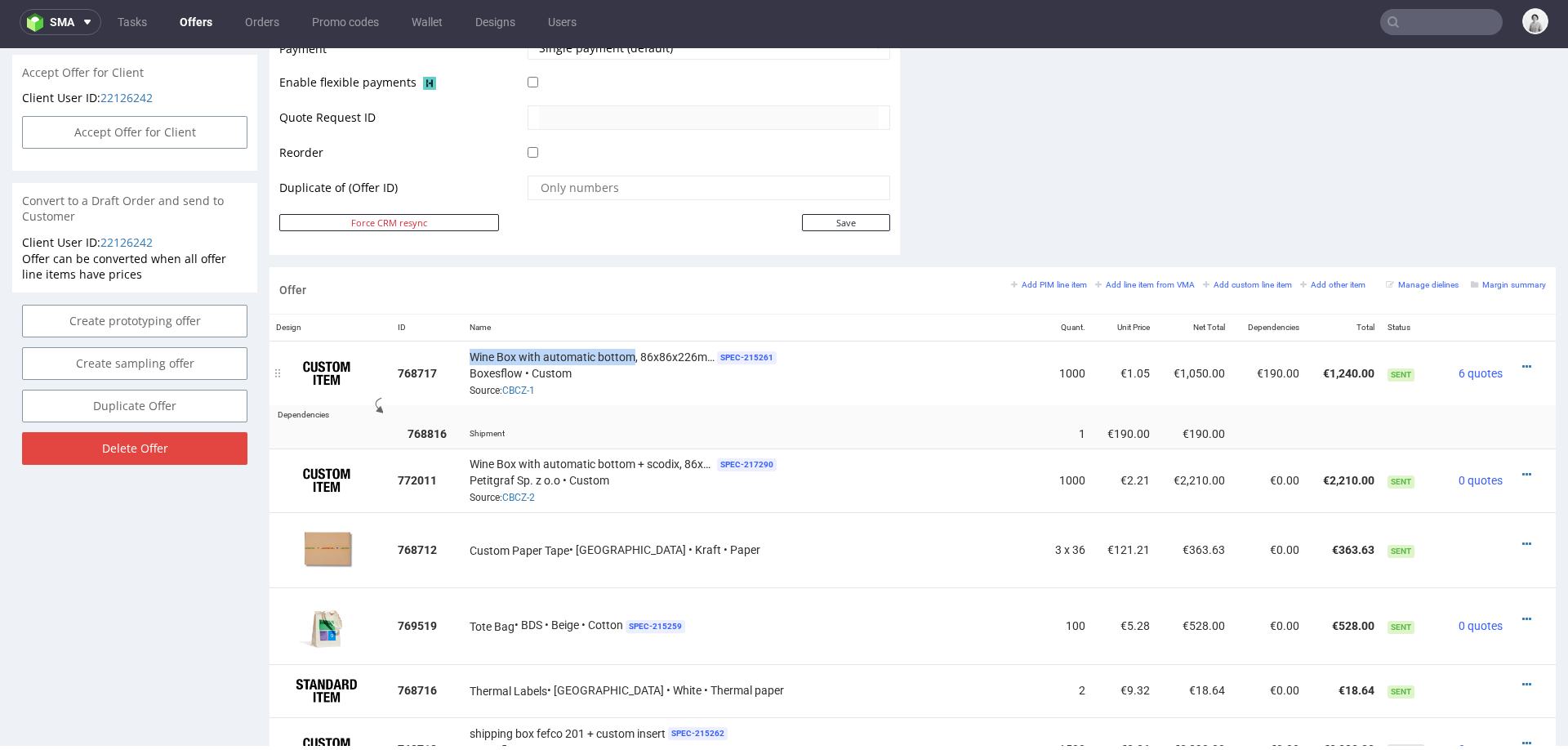
drag, startPoint x: 498, startPoint y: 351, endPoint x: 659, endPoint y: 353, distance: 161.0
click at [659, 353] on span "Wine Box with automatic bottom, 86x86x226mm" at bounding box center [591, 357] width 245 height 17
copy span "Wine Box with automatic bottom"
click at [1522, 361] on icon at bounding box center [1527, 366] width 9 height 11
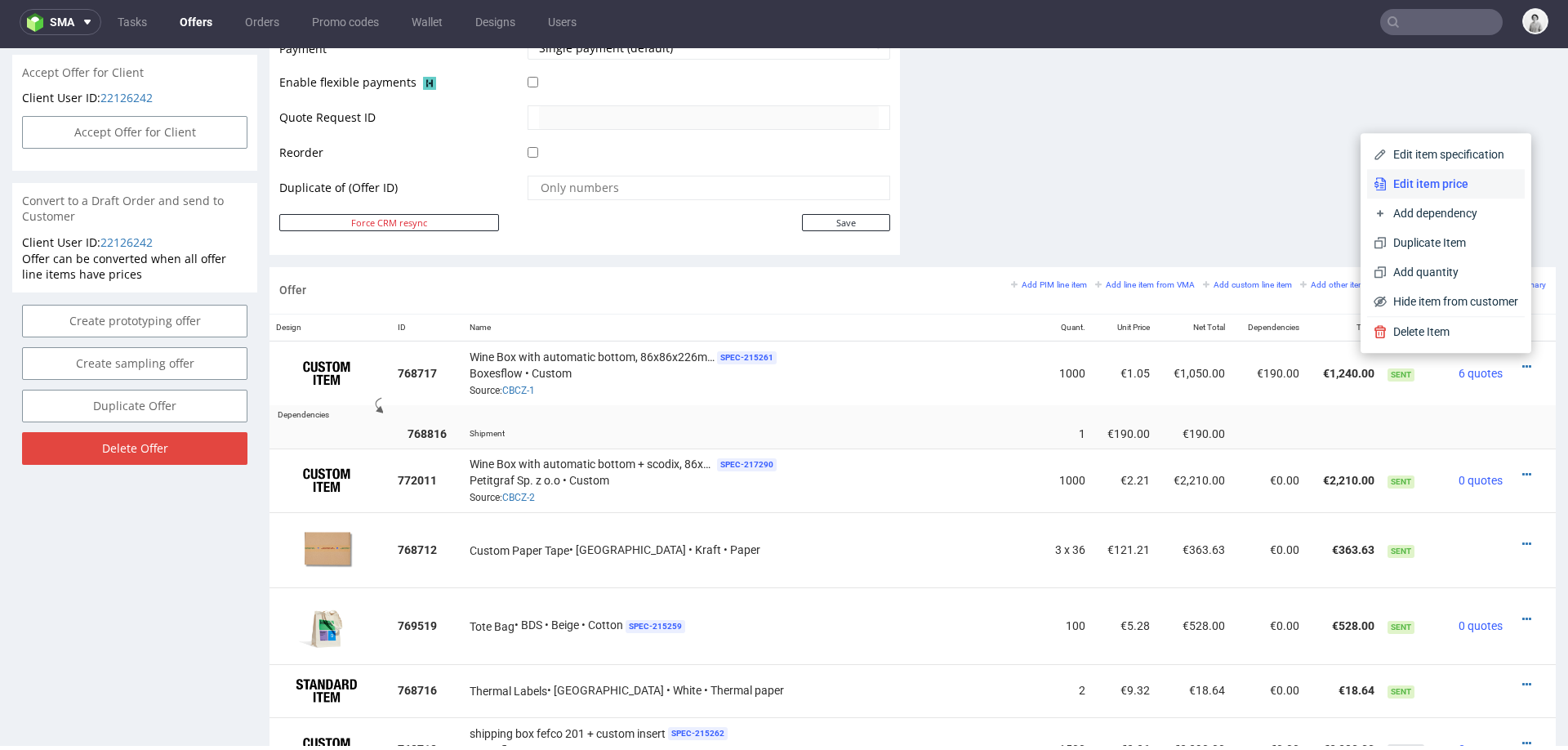
click at [1439, 183] on span "Edit item price" at bounding box center [1451, 184] width 132 height 17
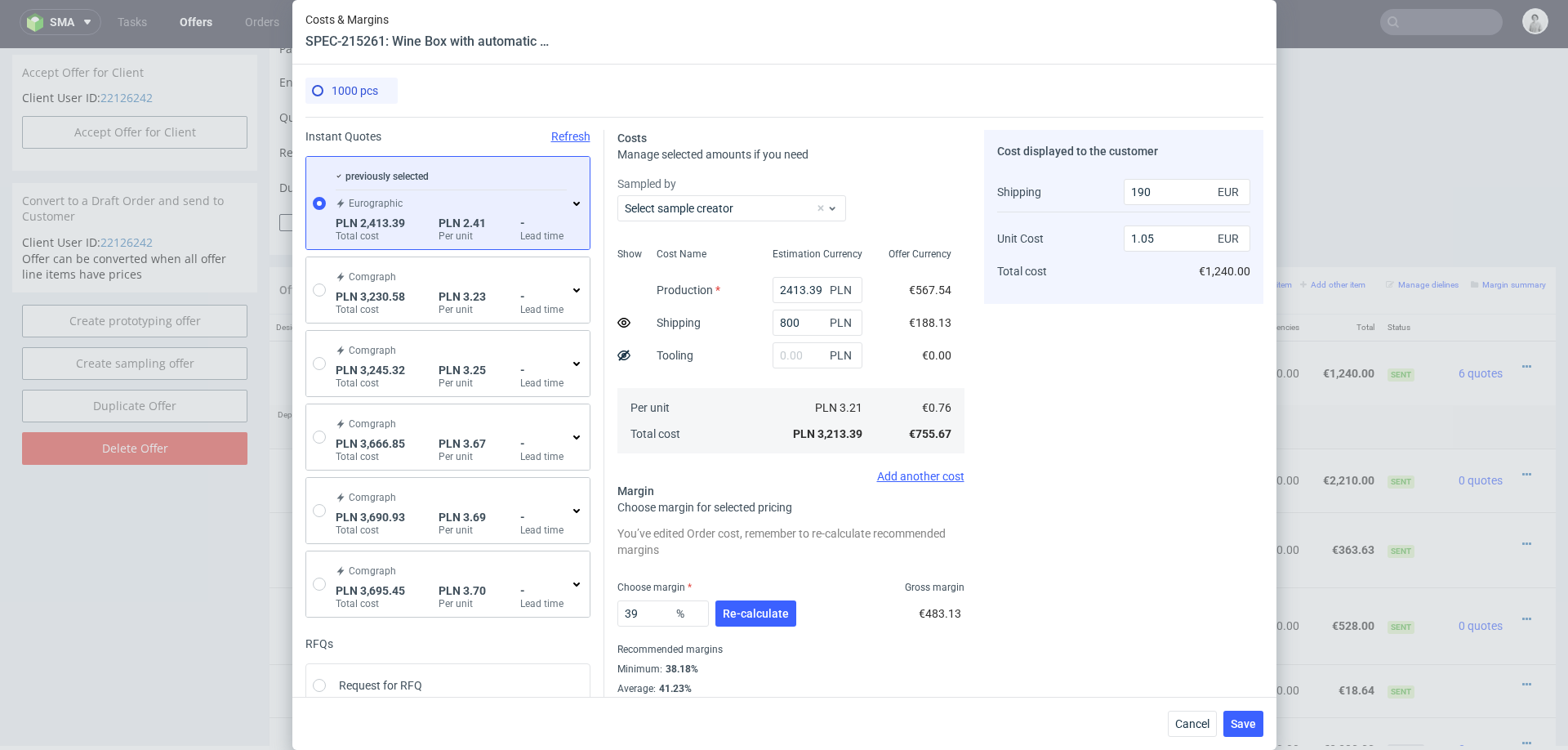
click at [621, 328] on icon at bounding box center [624, 323] width 13 height 13
type input "1.05"
click at [1190, 722] on span "Cancel" at bounding box center [1192, 723] width 34 height 11
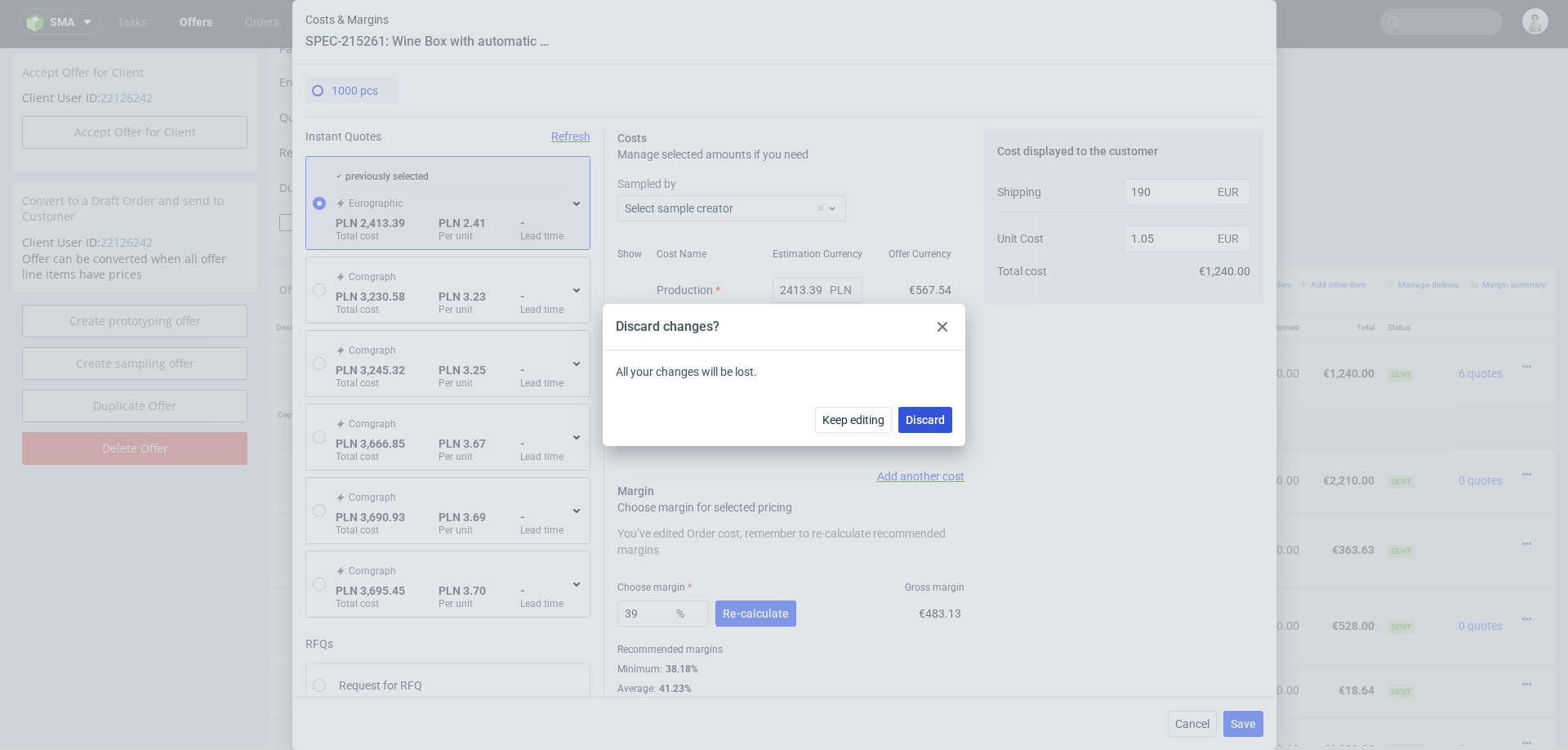
click at [925, 414] on span "Discard" at bounding box center [925, 420] width 40 height 11
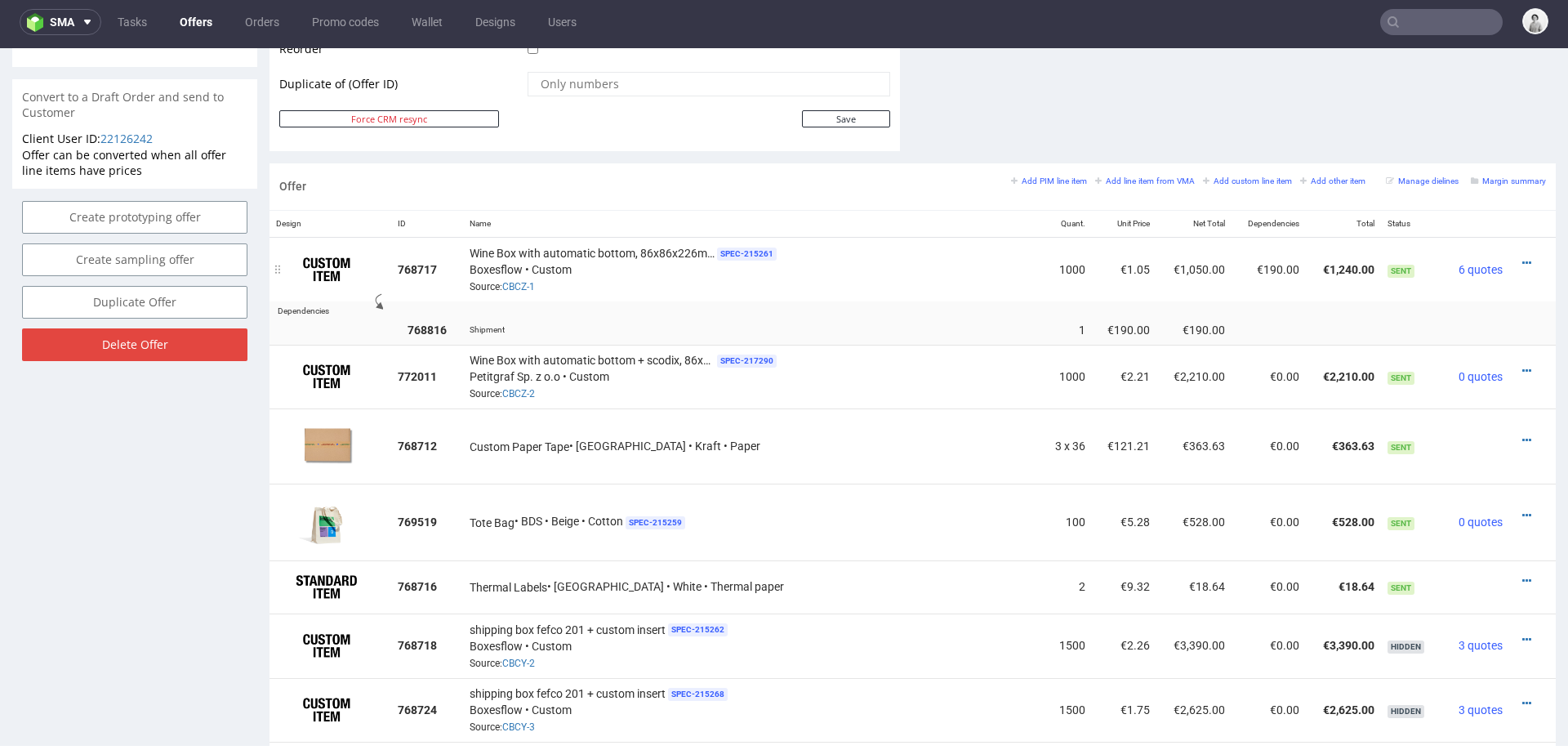
scroll to position [887, 0]
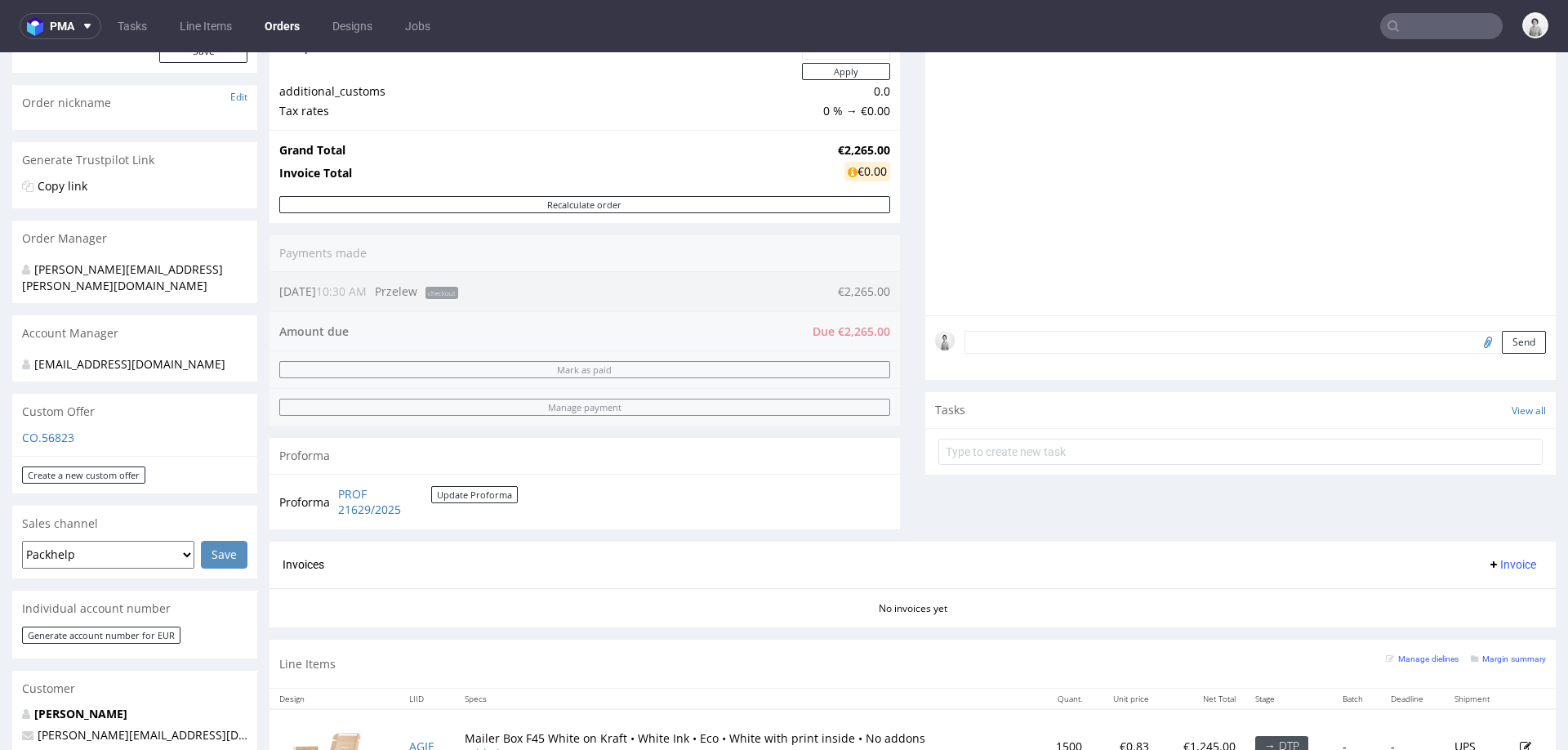
scroll to position [294, 0]
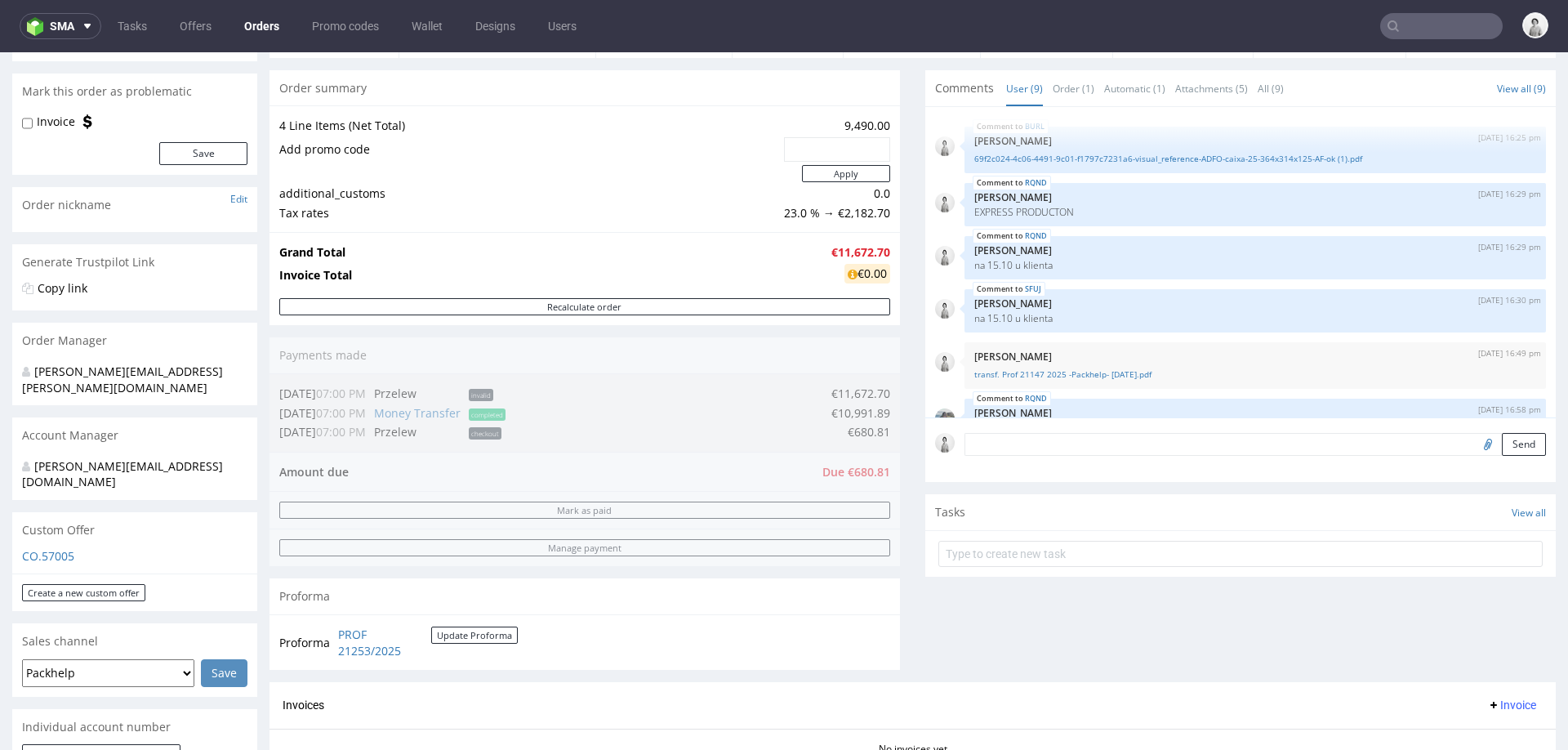
scroll to position [265, 0]
